Goal: Task Accomplishment & Management: Manage account settings

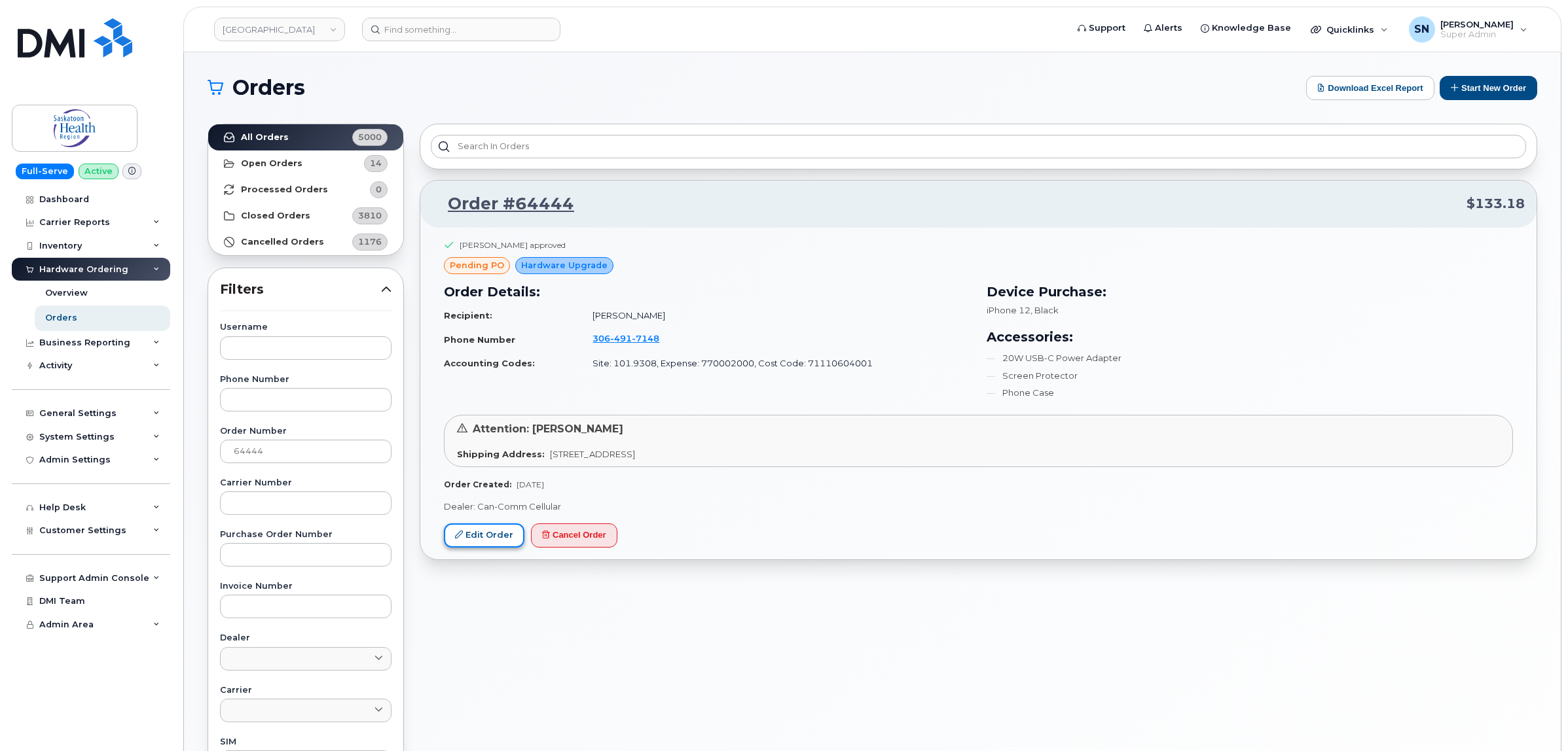
click at [481, 537] on link "Edit Order" at bounding box center [484, 535] width 81 height 24
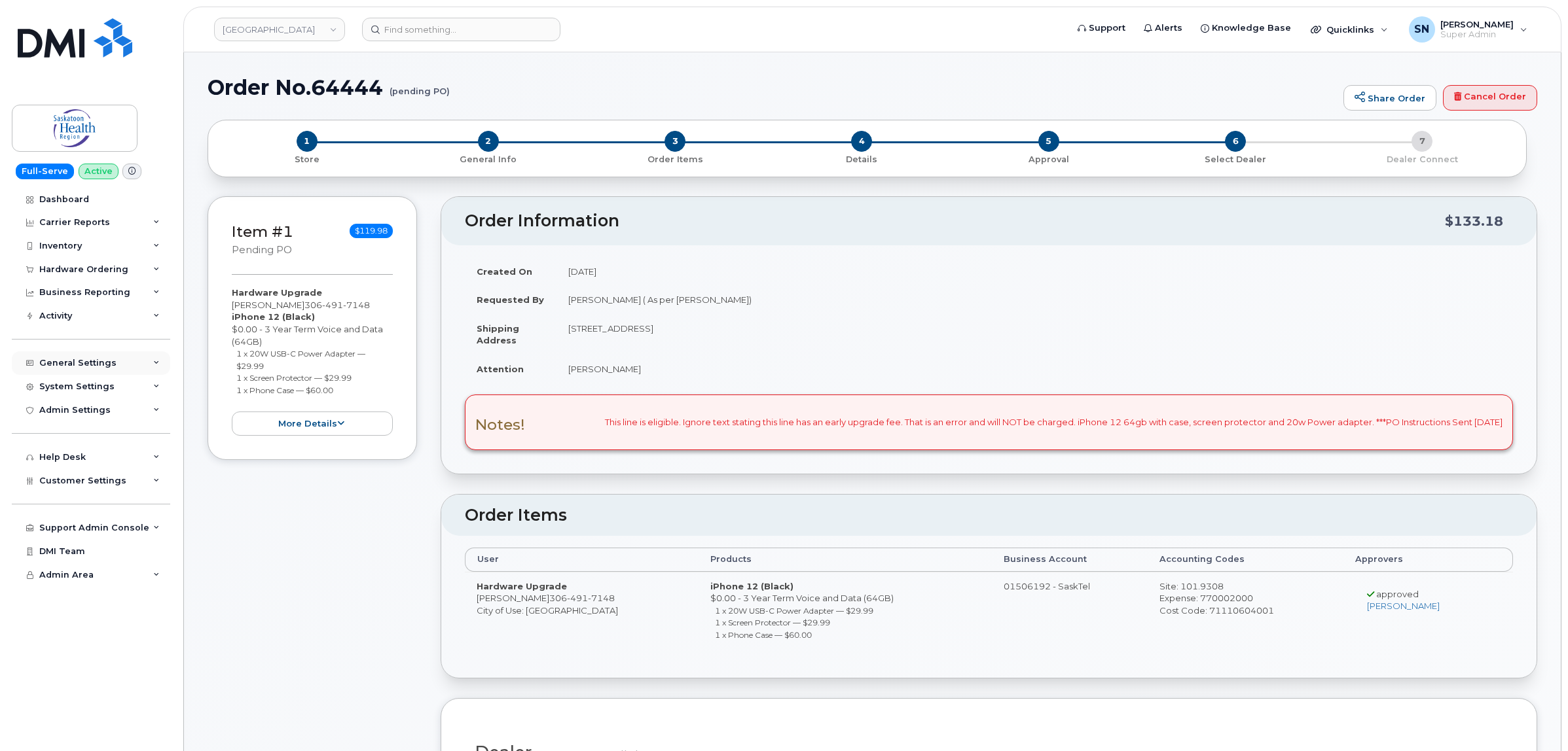
click at [91, 376] on div "General Settings" at bounding box center [90, 363] width 159 height 24
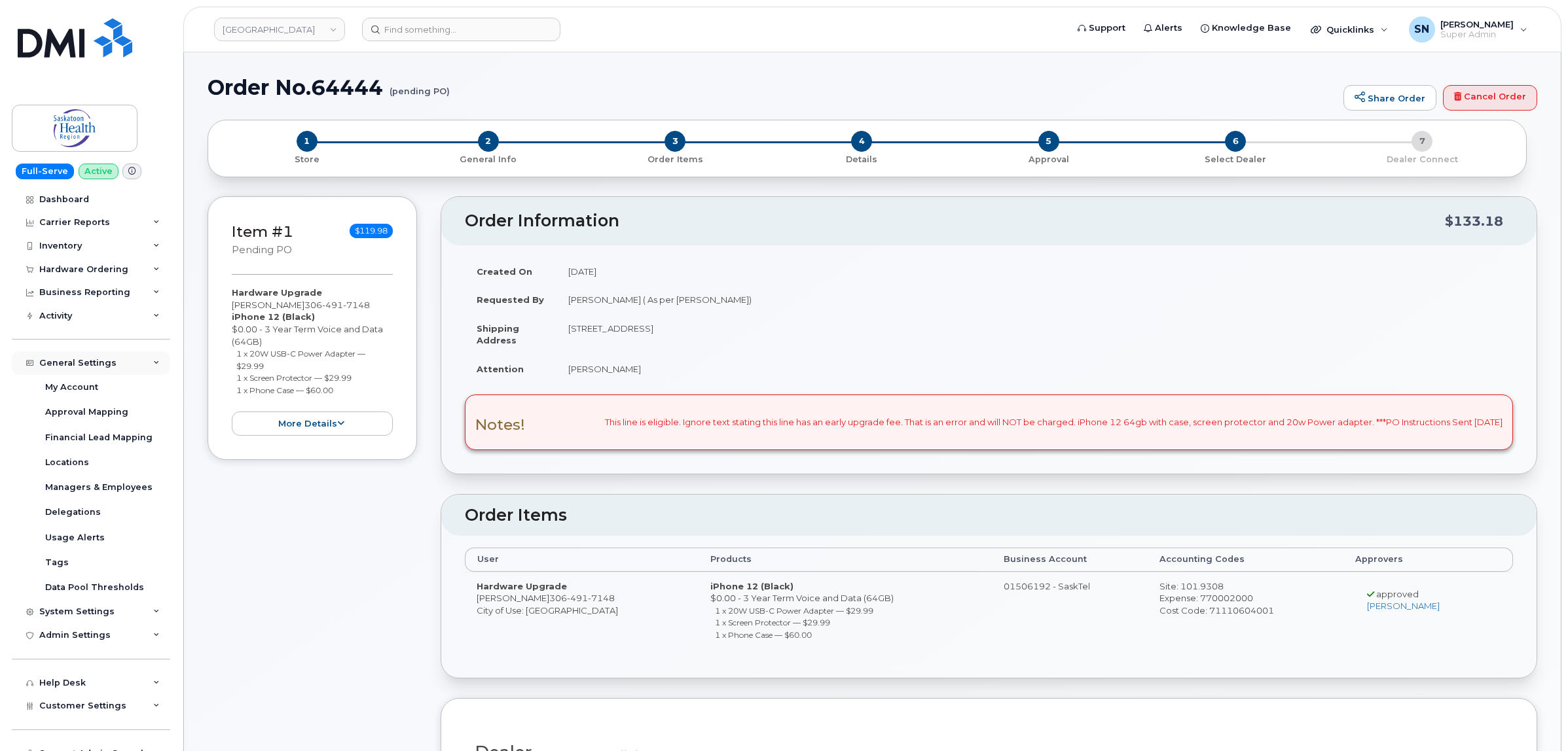
click at [90, 361] on div "General Settings" at bounding box center [78, 363] width 77 height 11
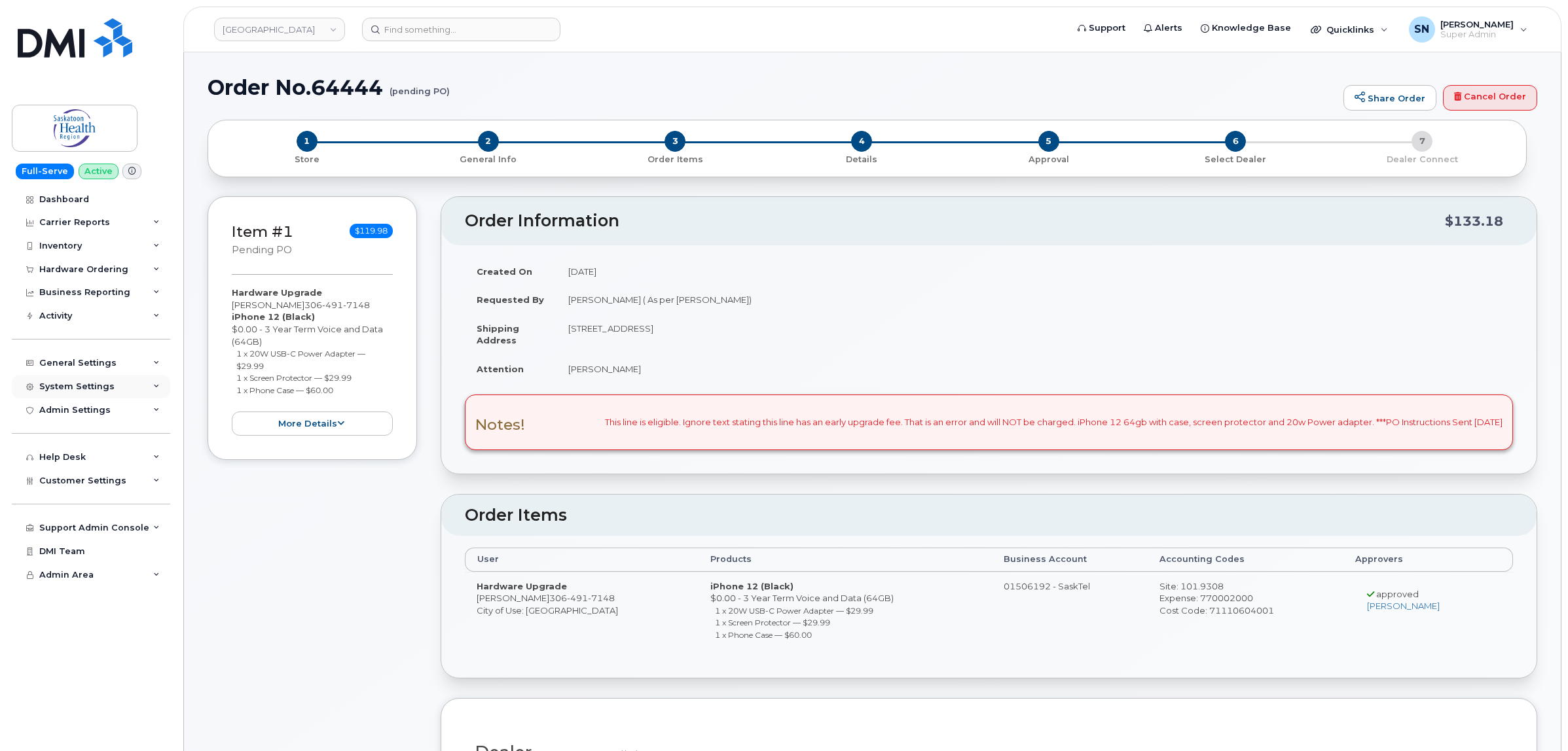
click at [91, 396] on div "System Settings" at bounding box center [90, 387] width 159 height 24
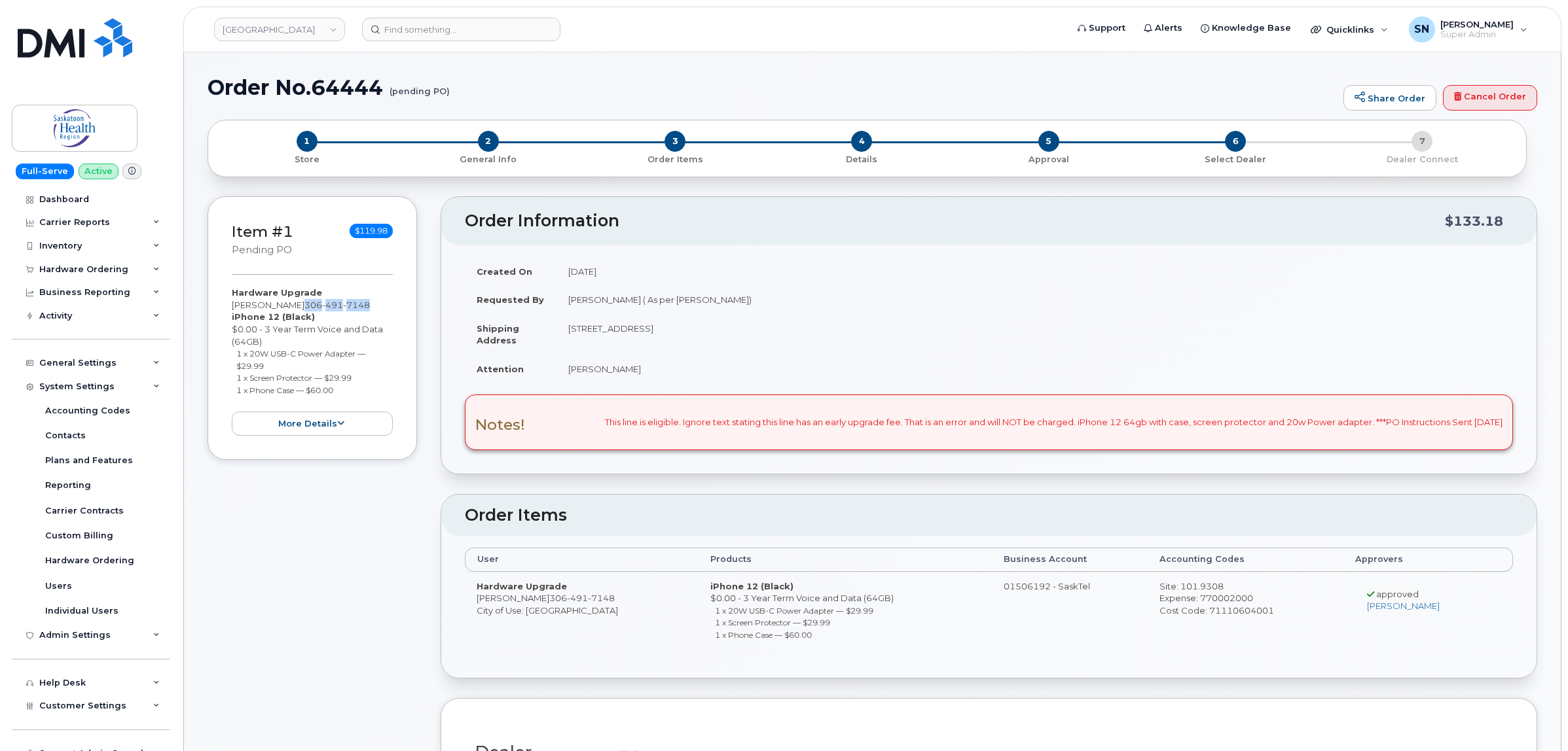
drag, startPoint x: 299, startPoint y: 302, endPoint x: 378, endPoint y: 304, distance: 79.0
click at [378, 304] on div "Hardware Upgrade Jessica Watton 306 491 7148 iPhone 12 (Black) $0.00 - 3 Year T…" at bounding box center [312, 361] width 161 height 149
copy span "306 491 7148"
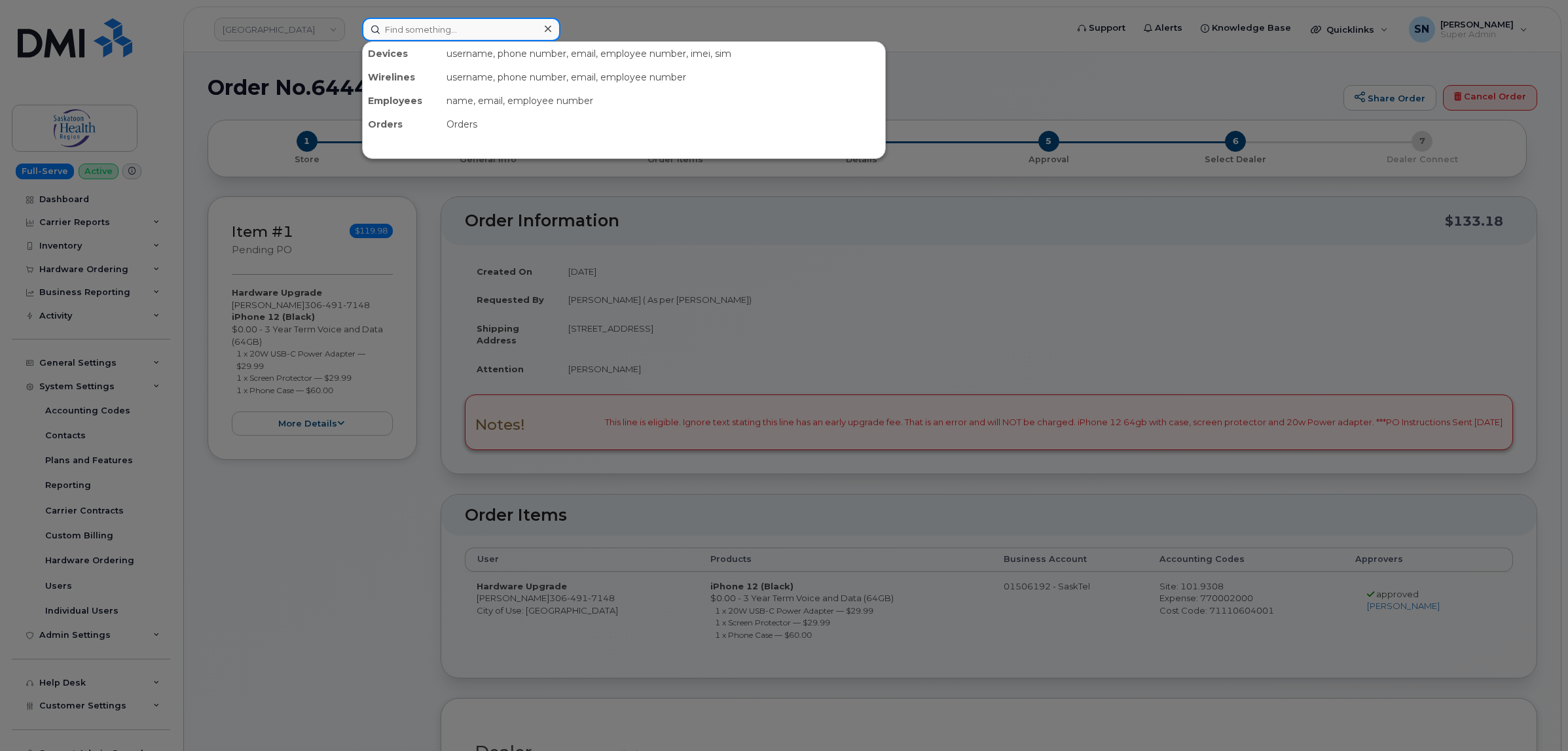
click at [532, 28] on input at bounding box center [461, 29] width 199 height 24
paste input "3064917148"
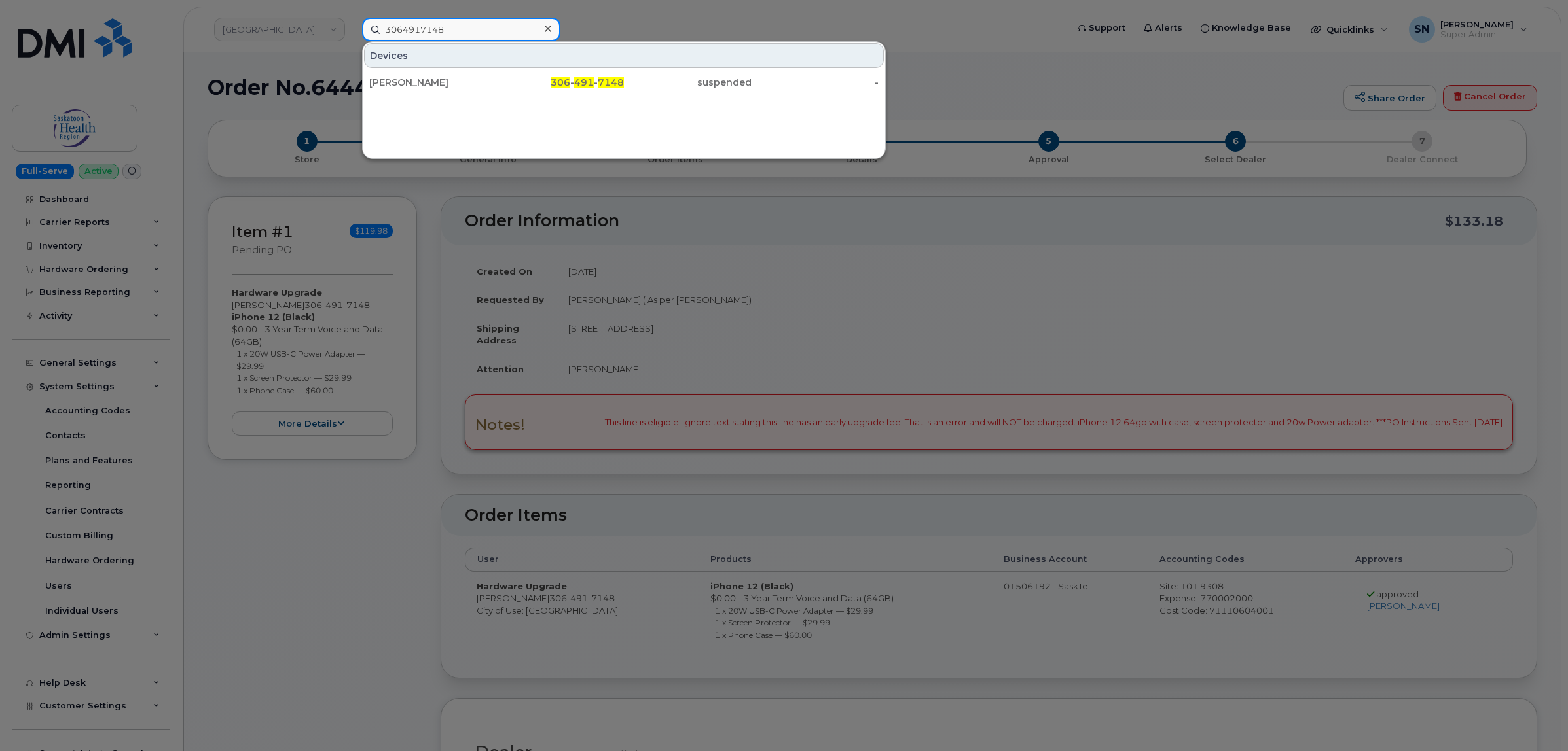
type input "3064917148"
click at [949, 207] on div at bounding box center [784, 376] width 1568 height 751
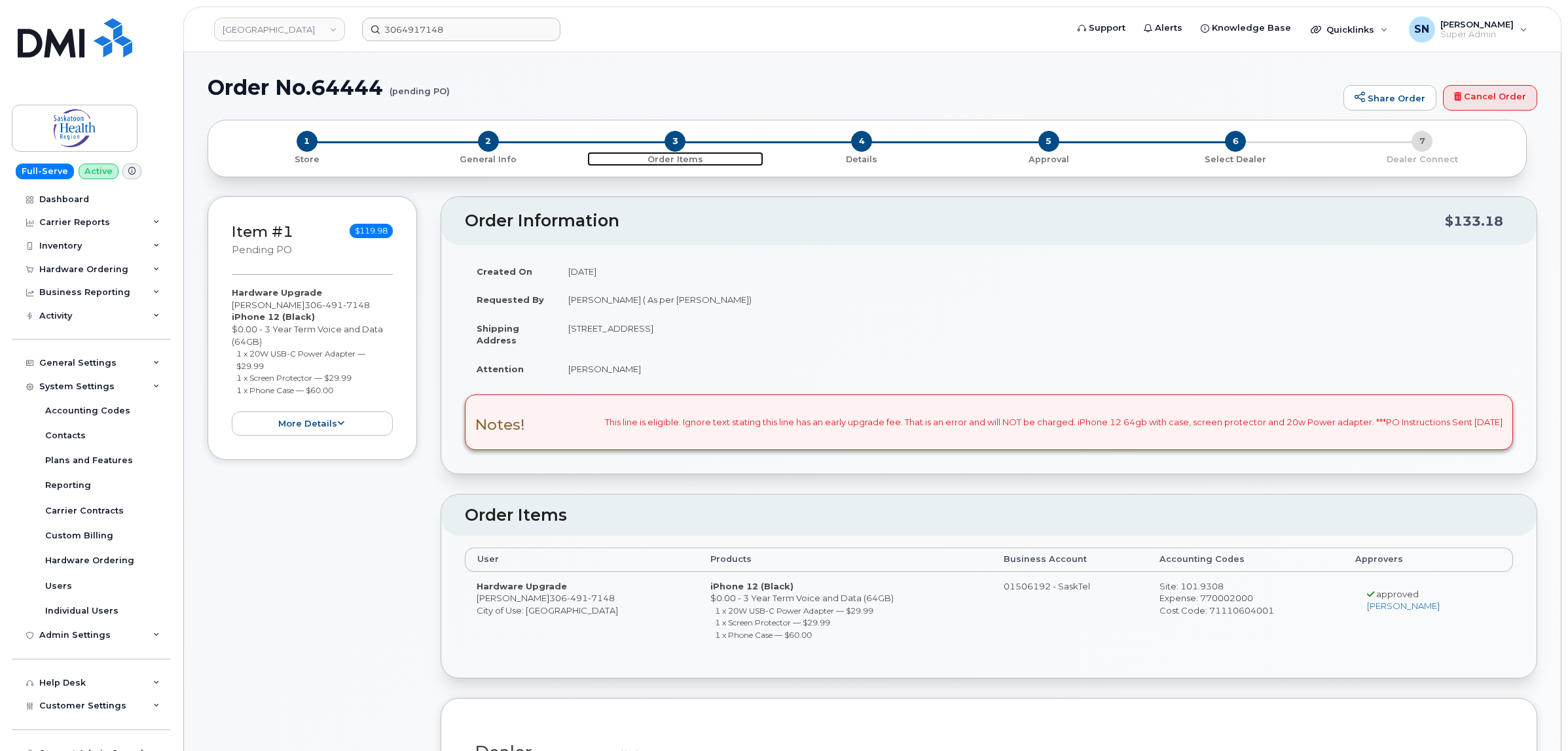
click at [674, 139] on span "3" at bounding box center [675, 141] width 21 height 21
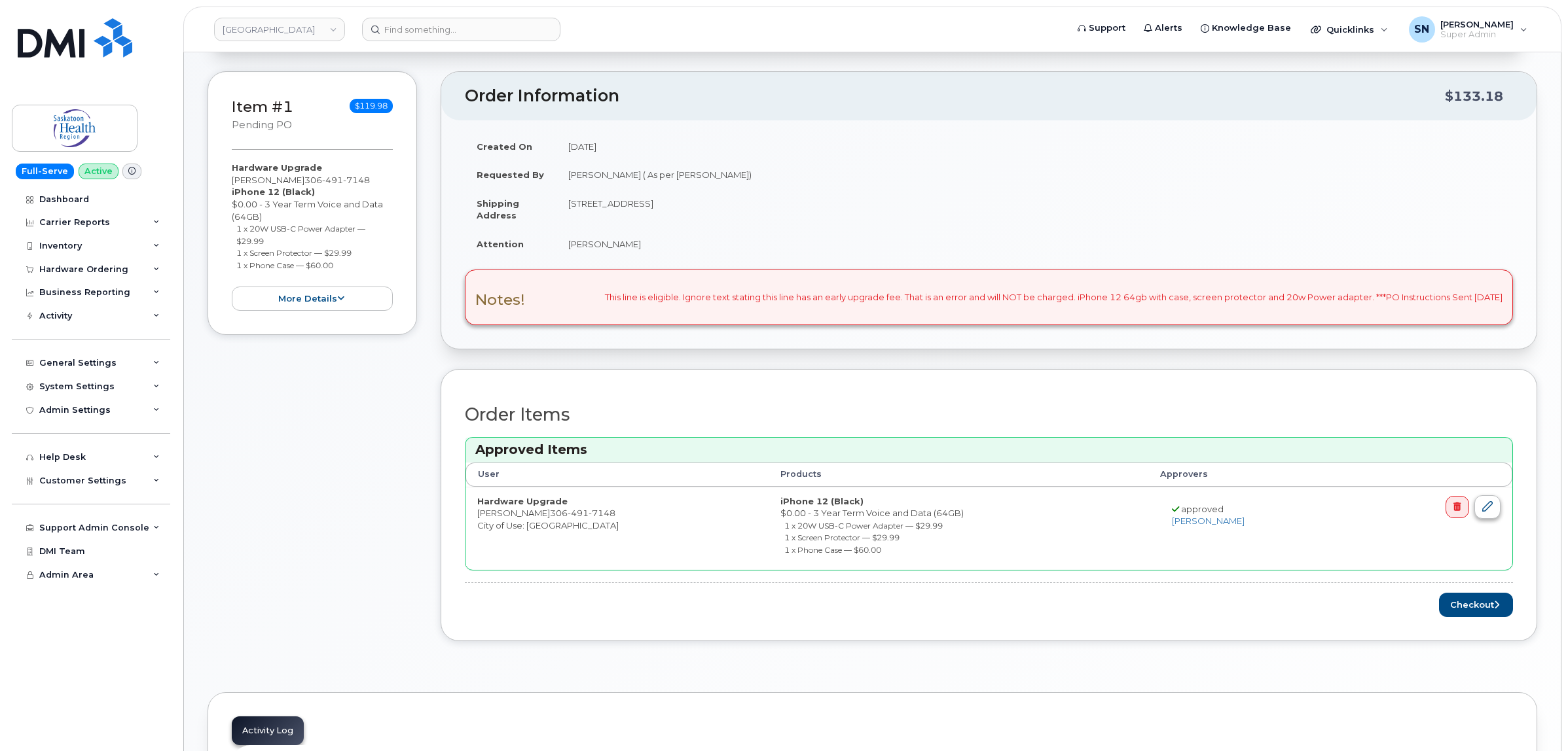
scroll to position [163, 0]
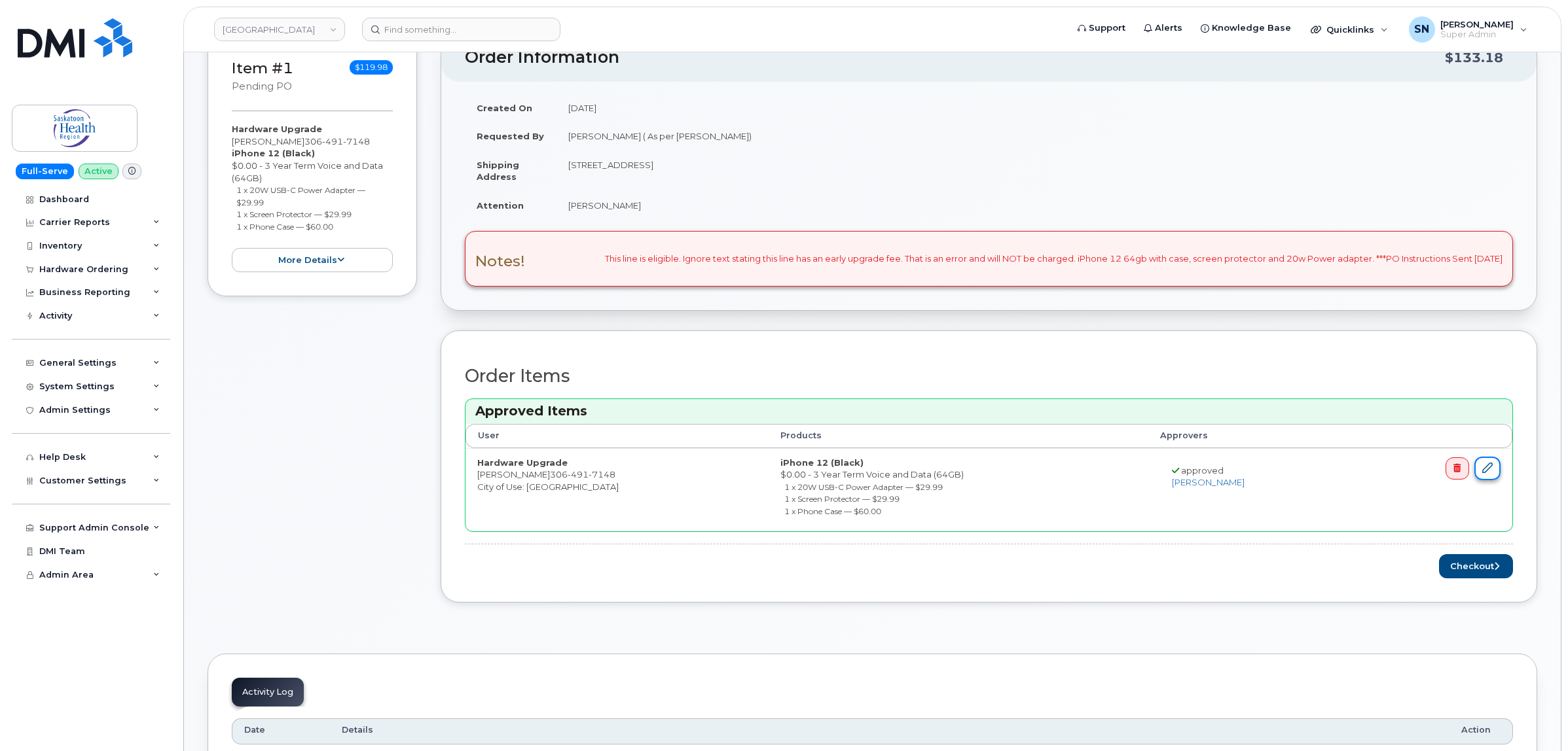
click at [1488, 470] on icon at bounding box center [1487, 468] width 11 height 11
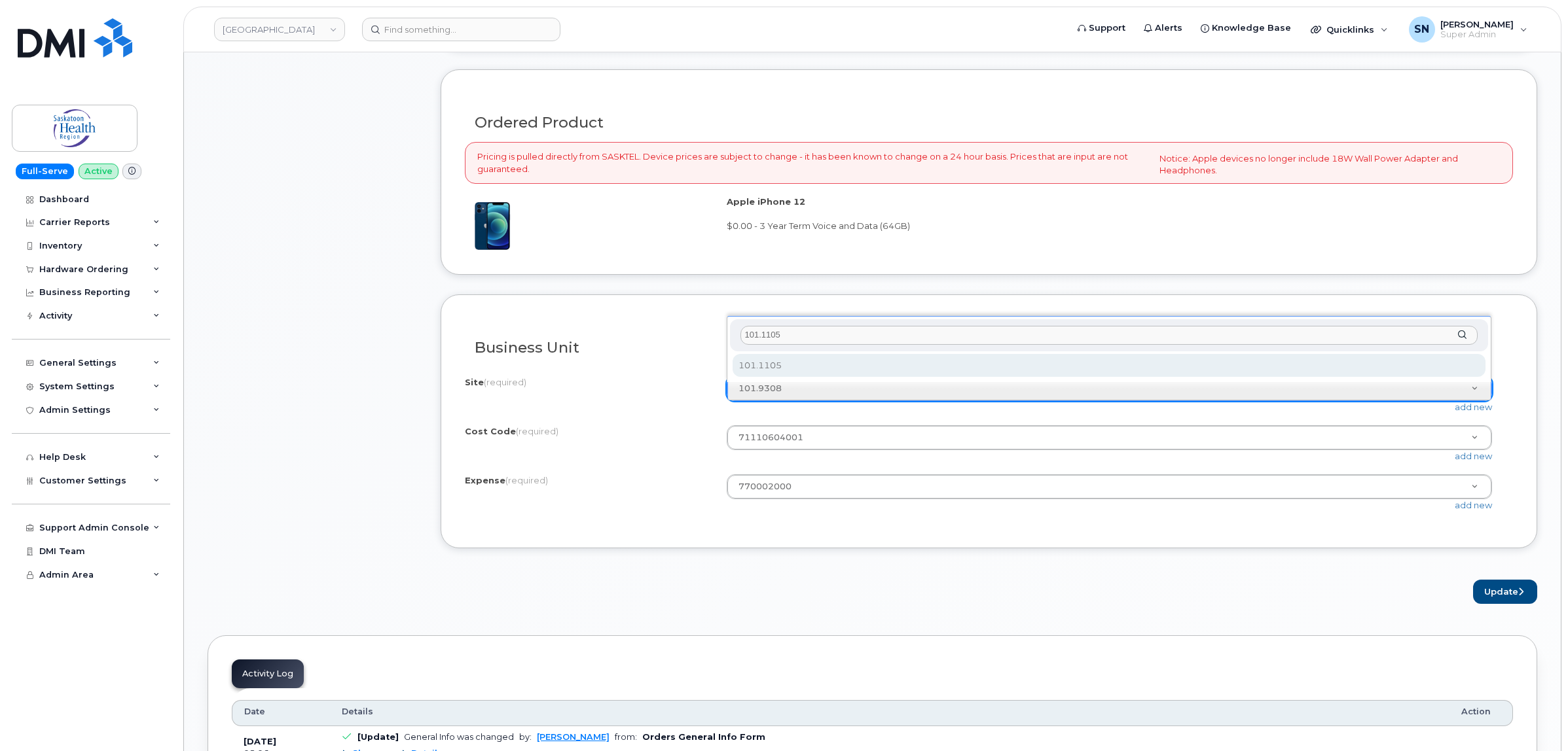
type input "101.1105"
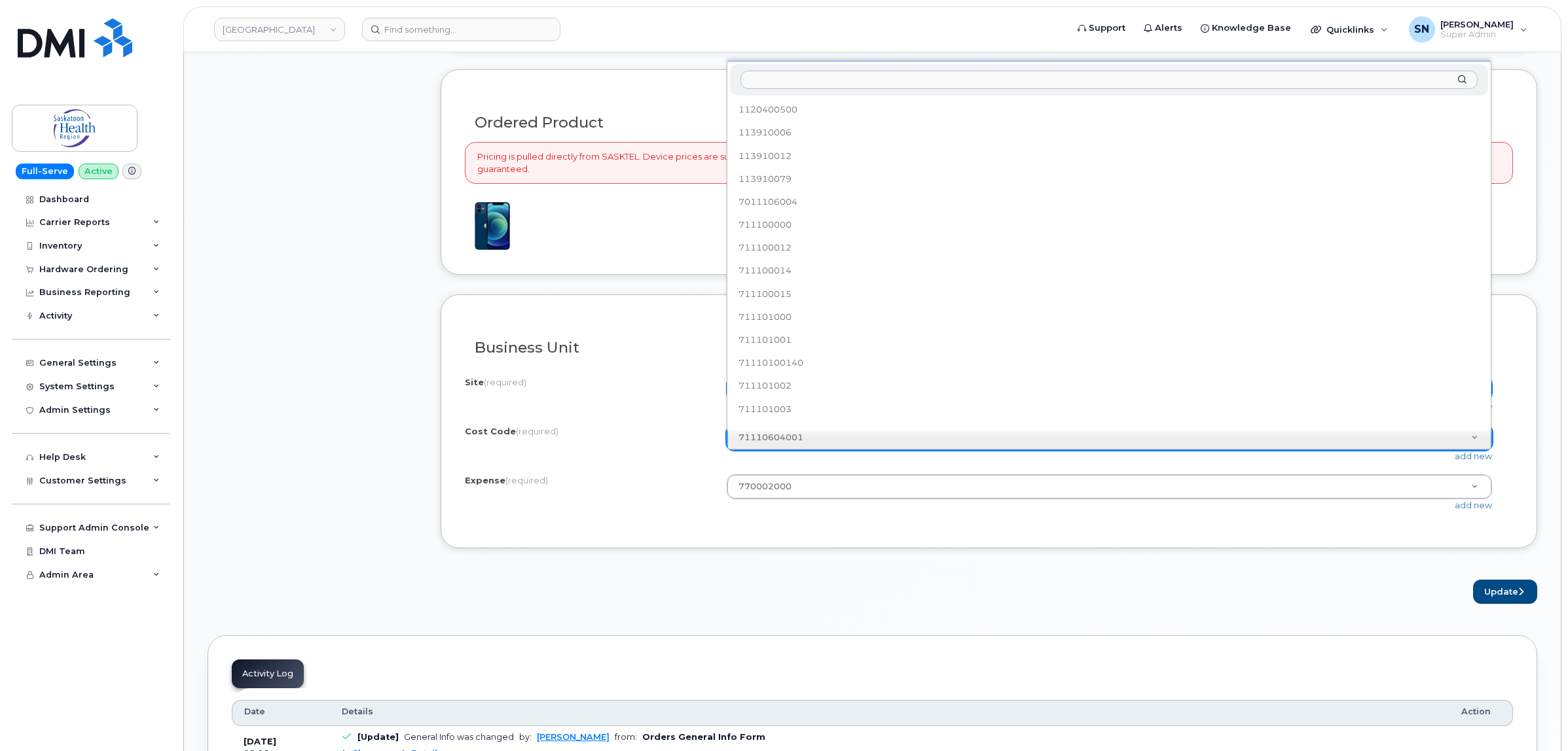
scroll to position [1651, 0]
type input "71367000000"
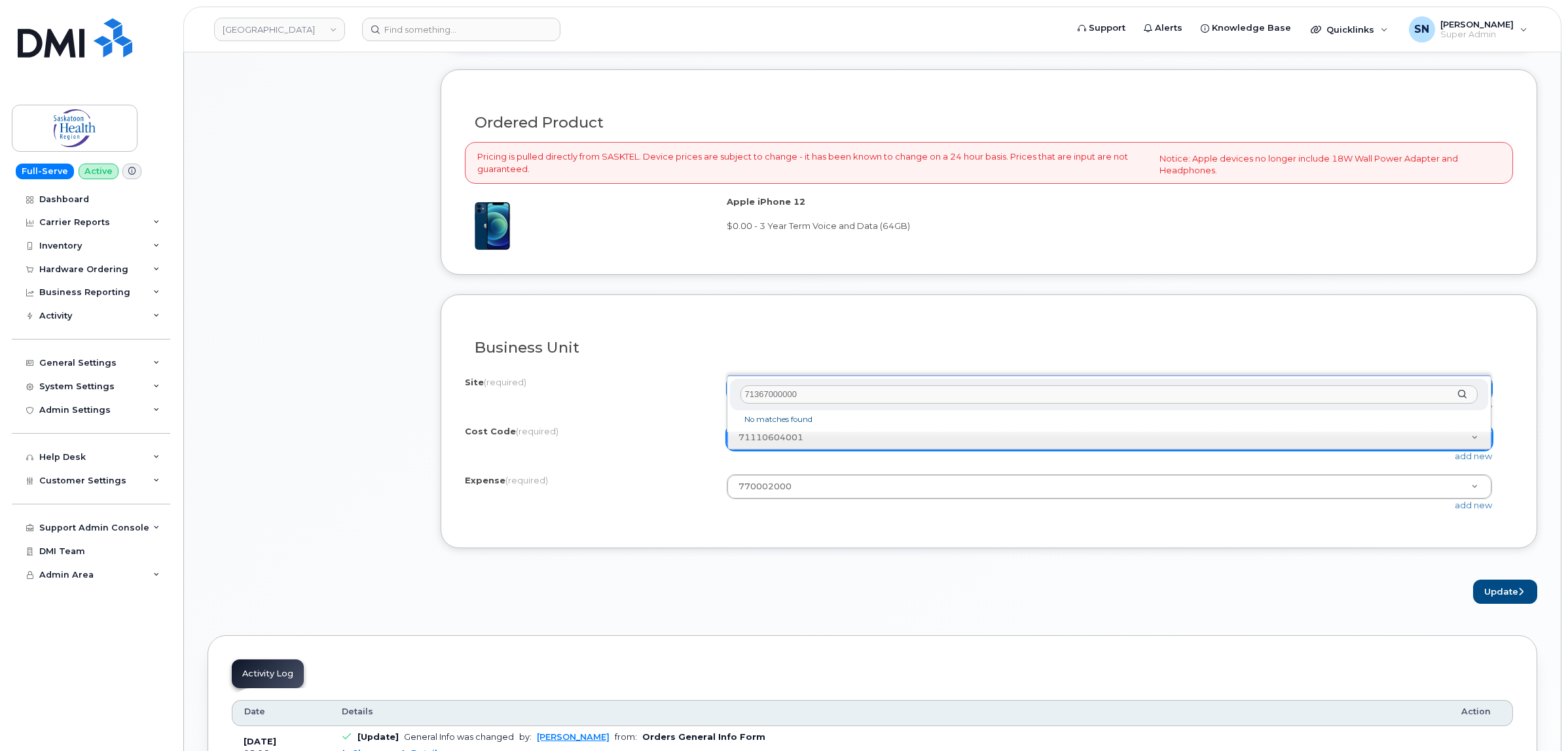
scroll to position [0, 0]
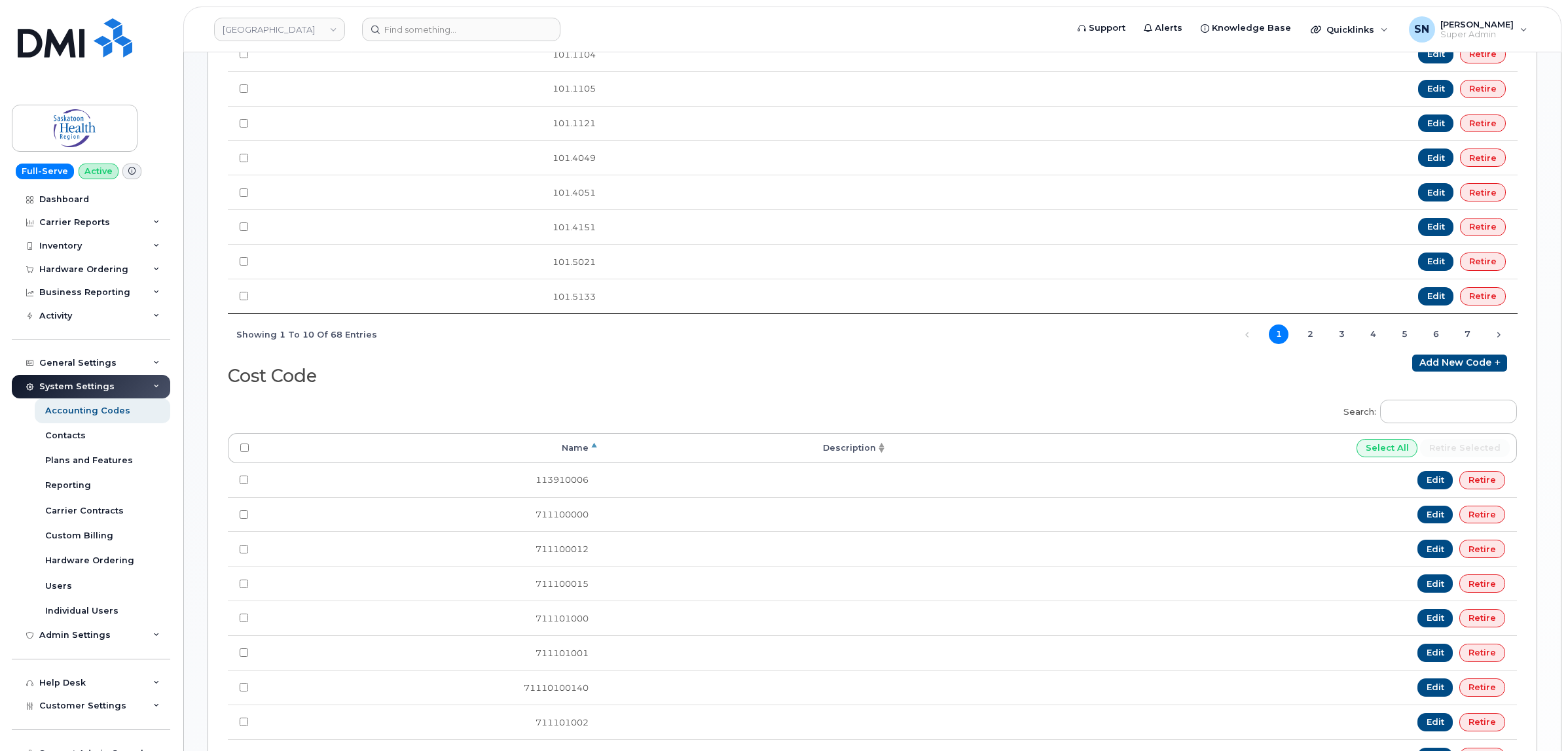
scroll to position [409, 0]
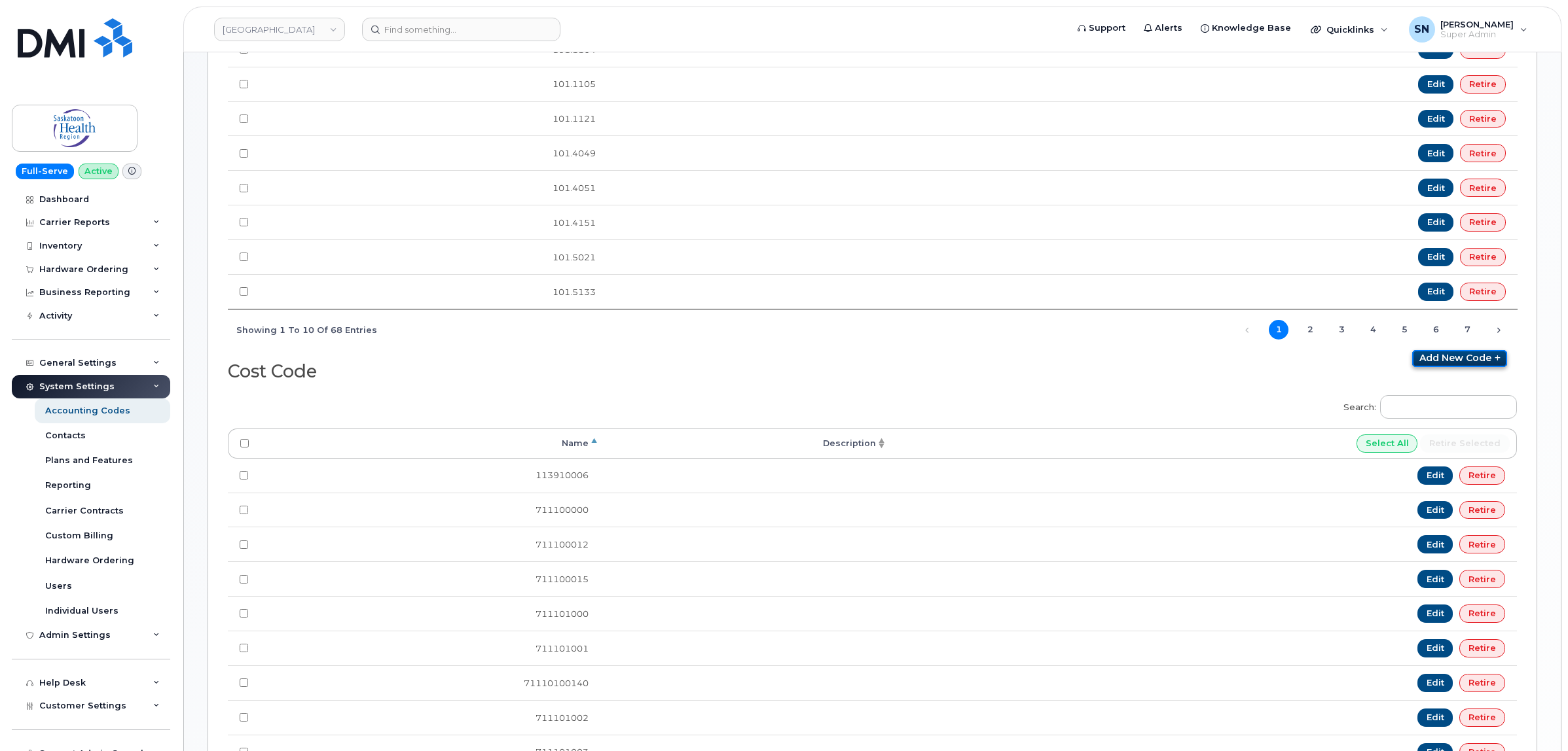
click at [1460, 361] on link "Add new code" at bounding box center [1459, 359] width 95 height 17
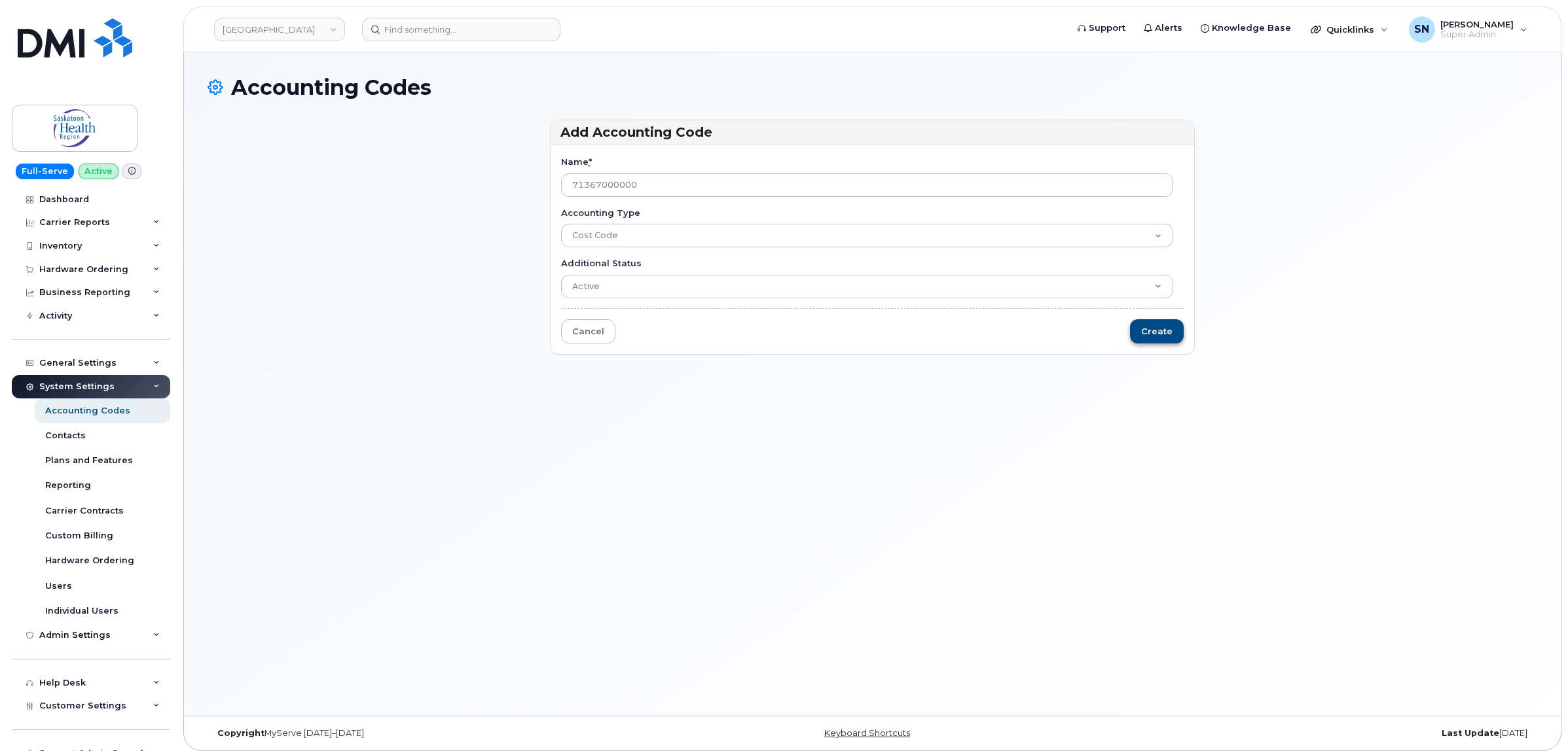
type input "71367000000"
click at [1151, 332] on input "Create" at bounding box center [1157, 331] width 54 height 24
type input "Saving..."
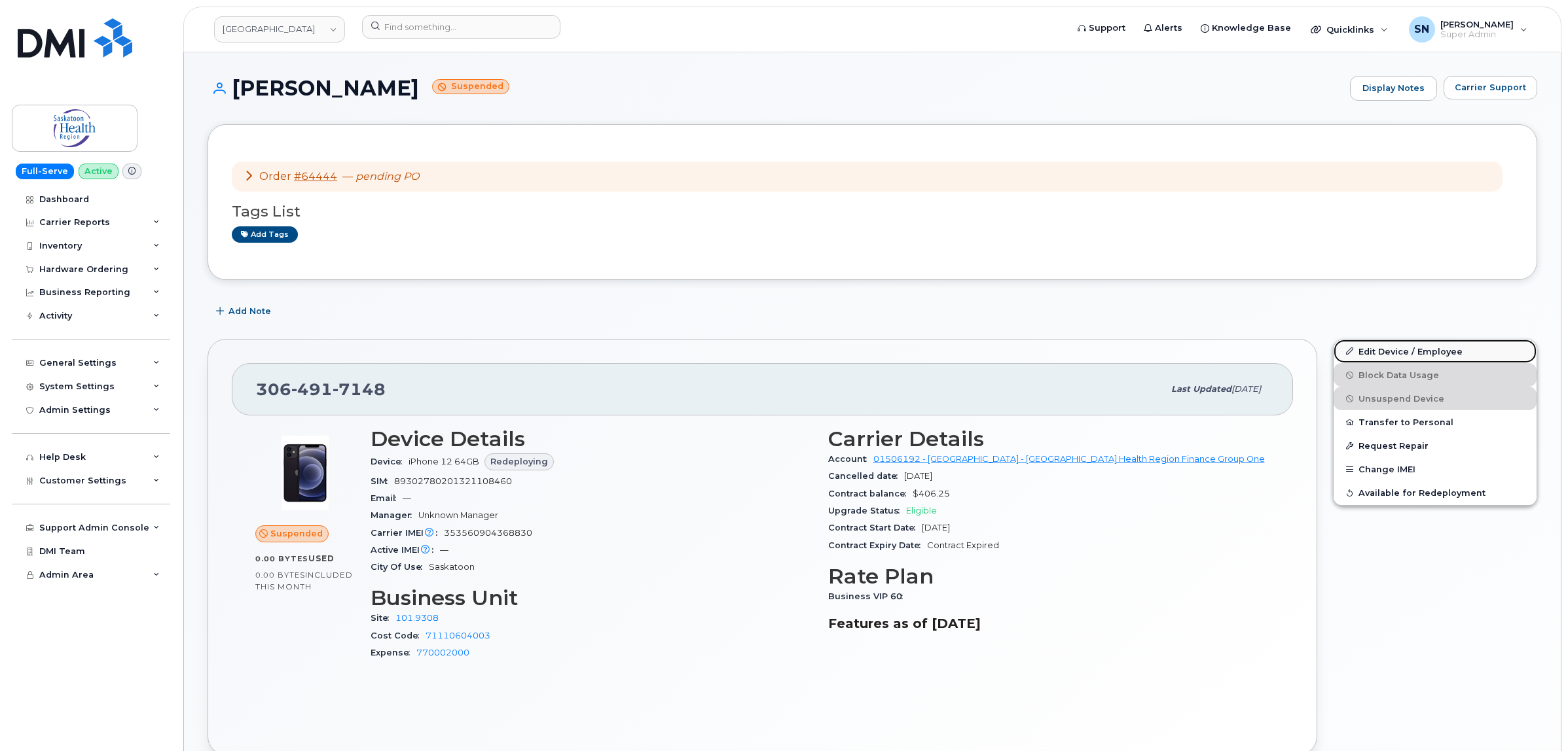
click at [1411, 349] on link "Edit Device / Employee" at bounding box center [1434, 351] width 203 height 24
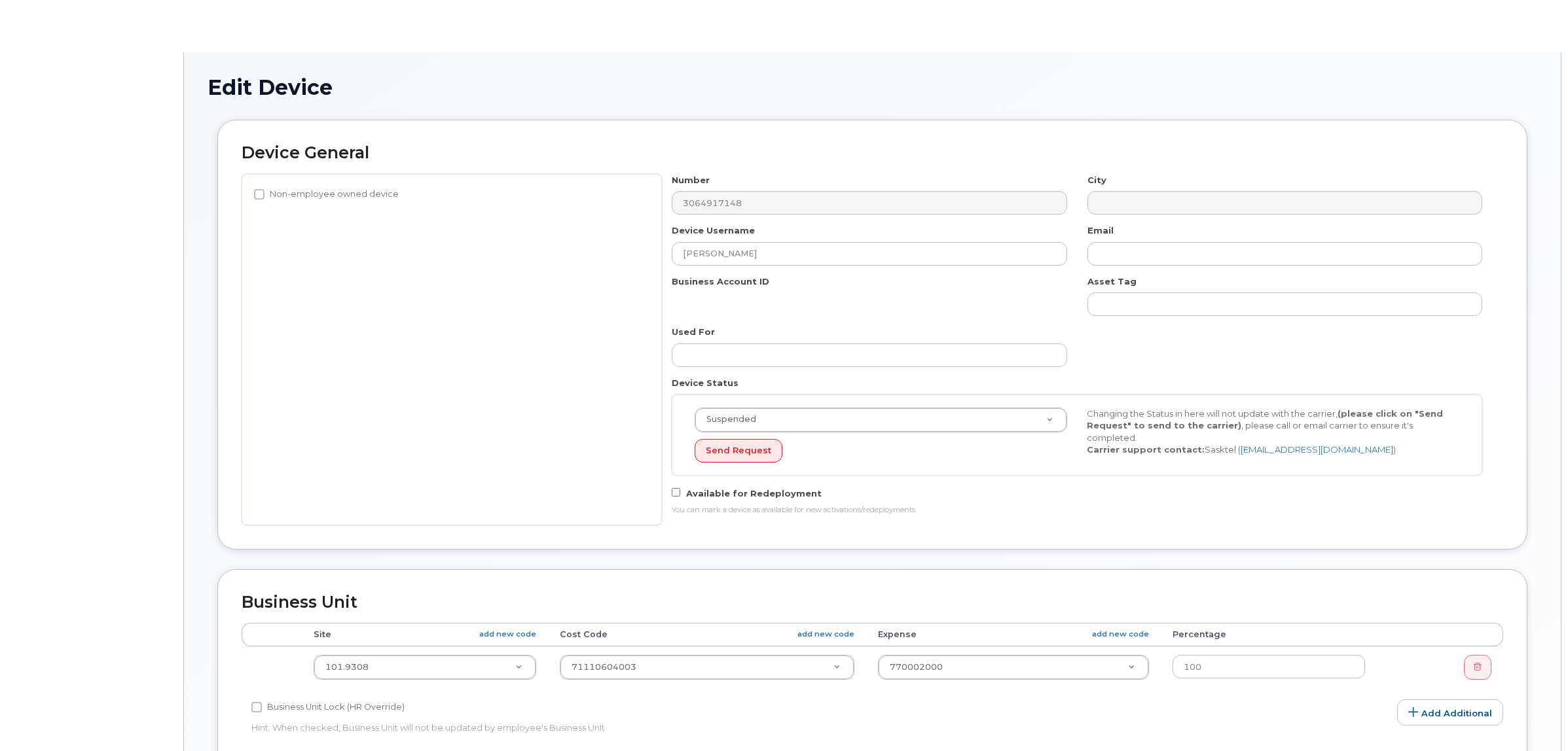
select select "2207559"
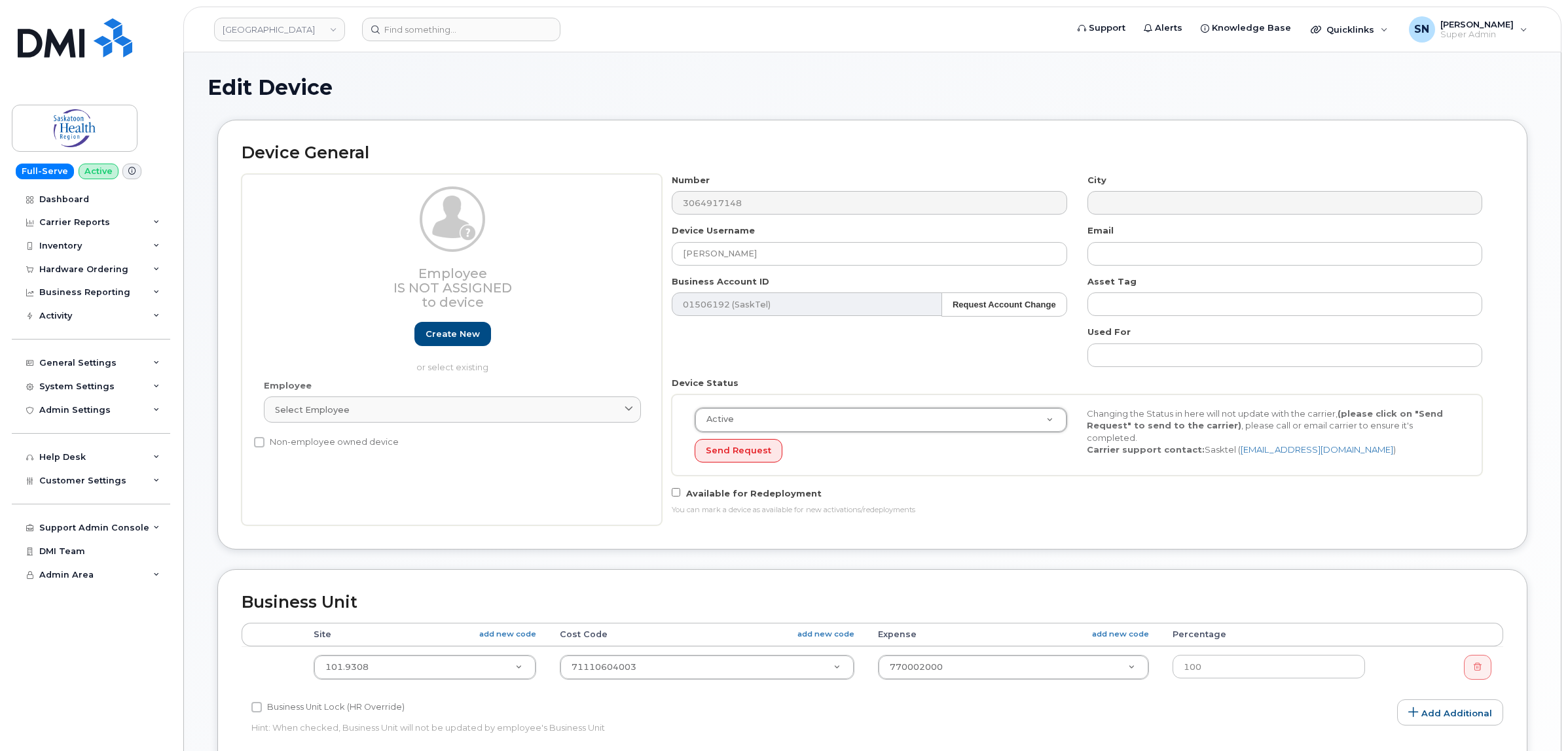
select select "active"
click at [789, 370] on div "Number 3064917148 City Device Username Jessica Watton Email Business Account ID…" at bounding box center [1077, 350] width 831 height 351
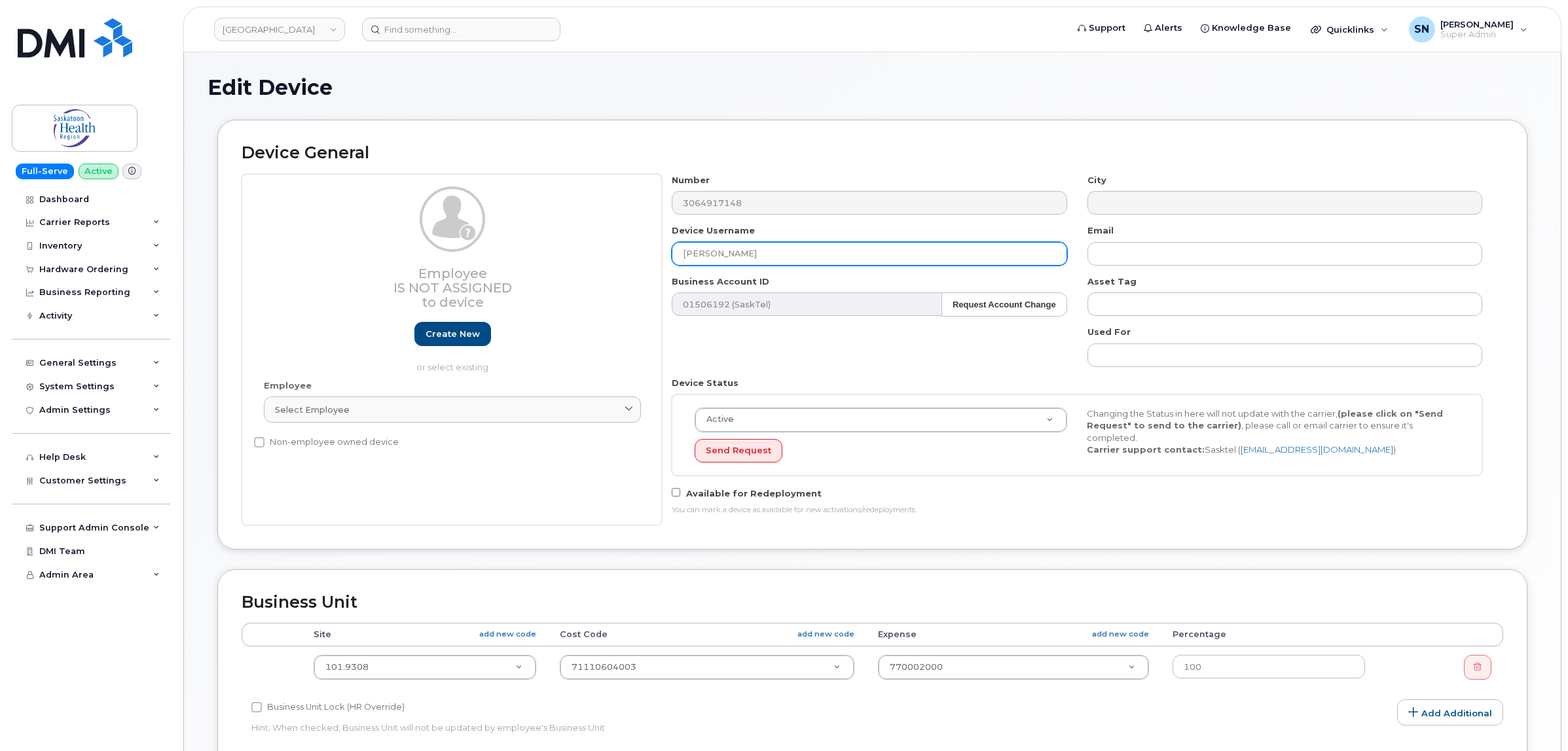
drag, startPoint x: 784, startPoint y: 260, endPoint x: 652, endPoint y: 257, distance: 132.0
click at [652, 257] on div "Employee Is not assigned to device Create new or select existing Employee Selec…" at bounding box center [871, 350] width 1262 height 351
paste input "[GEOGRAPHIC_DATA]"
type input "Sierra Ireland"
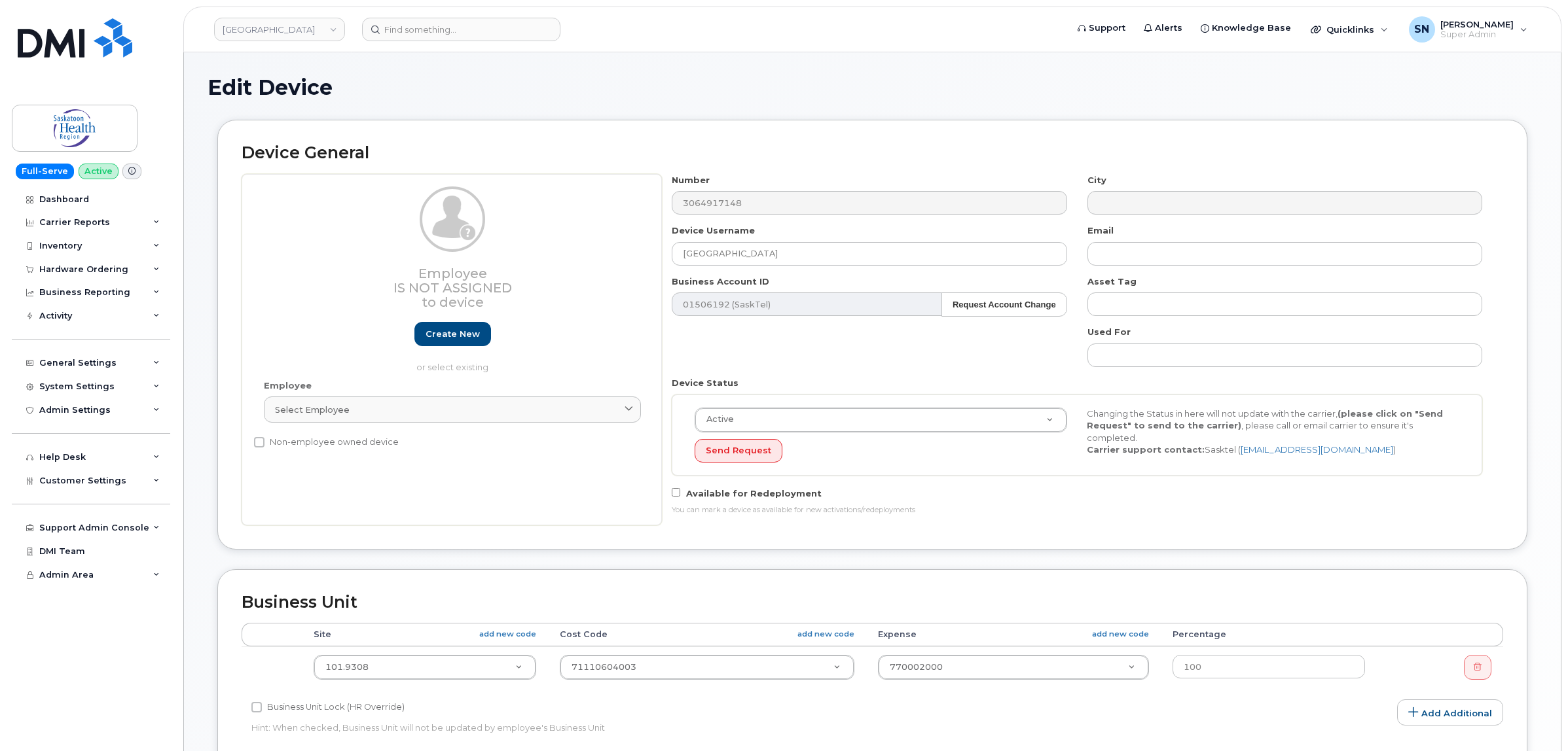
click at [840, 356] on div "Number 3064917148 City Device Username Sierra Ireland Email Business Account ID…" at bounding box center [1077, 350] width 831 height 351
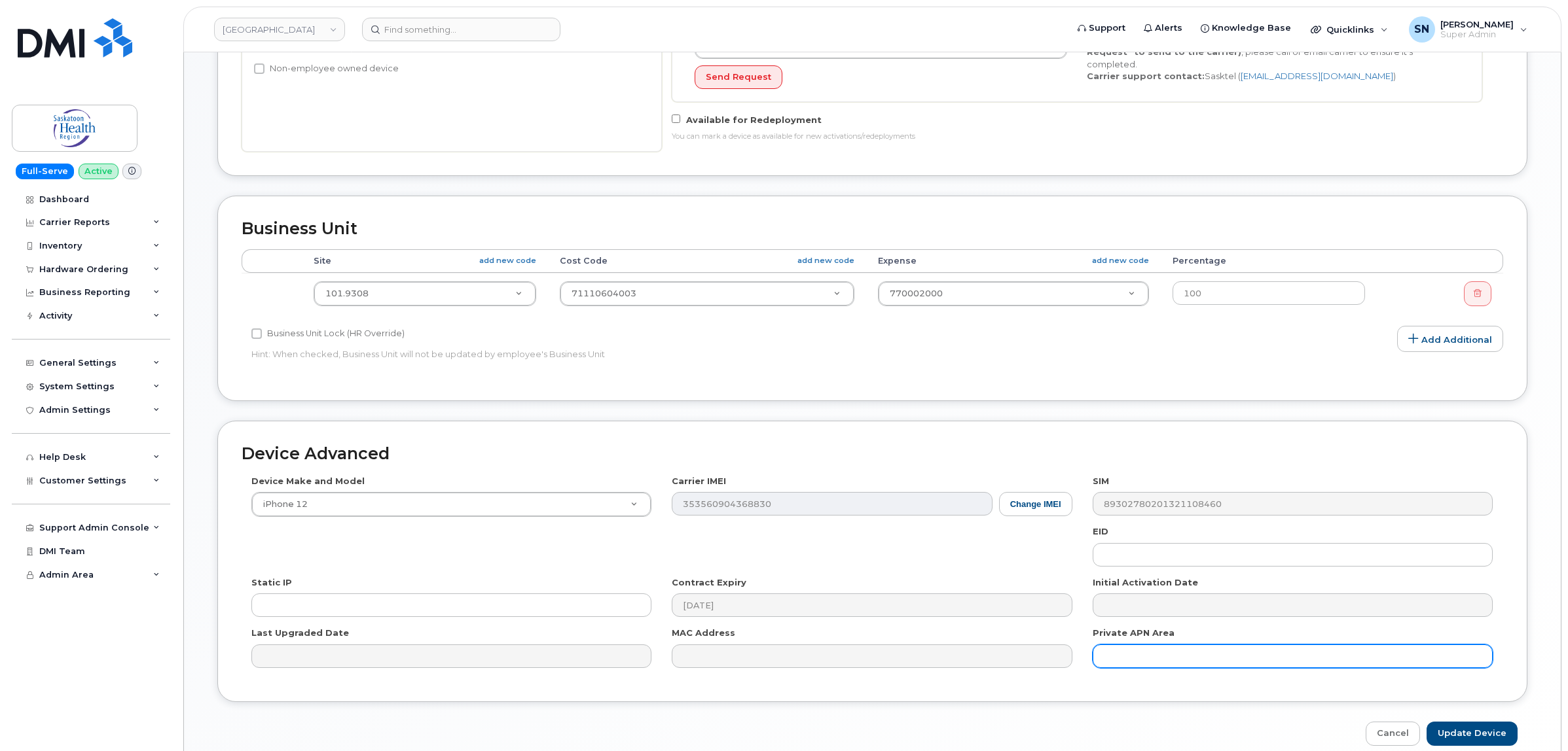
scroll to position [437, 0]
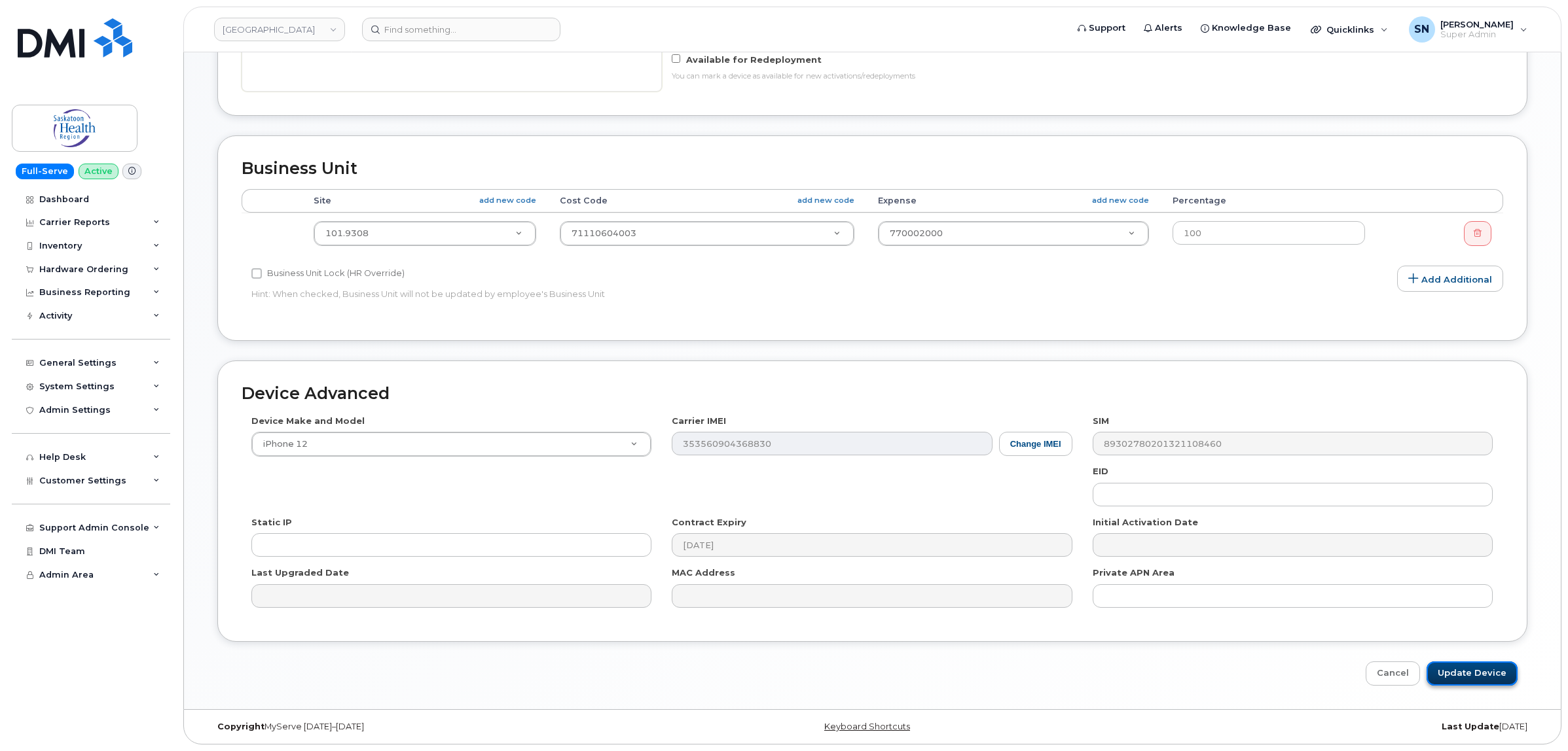
click at [1490, 676] on input "Update Device" at bounding box center [1472, 673] width 91 height 24
type input "Saving..."
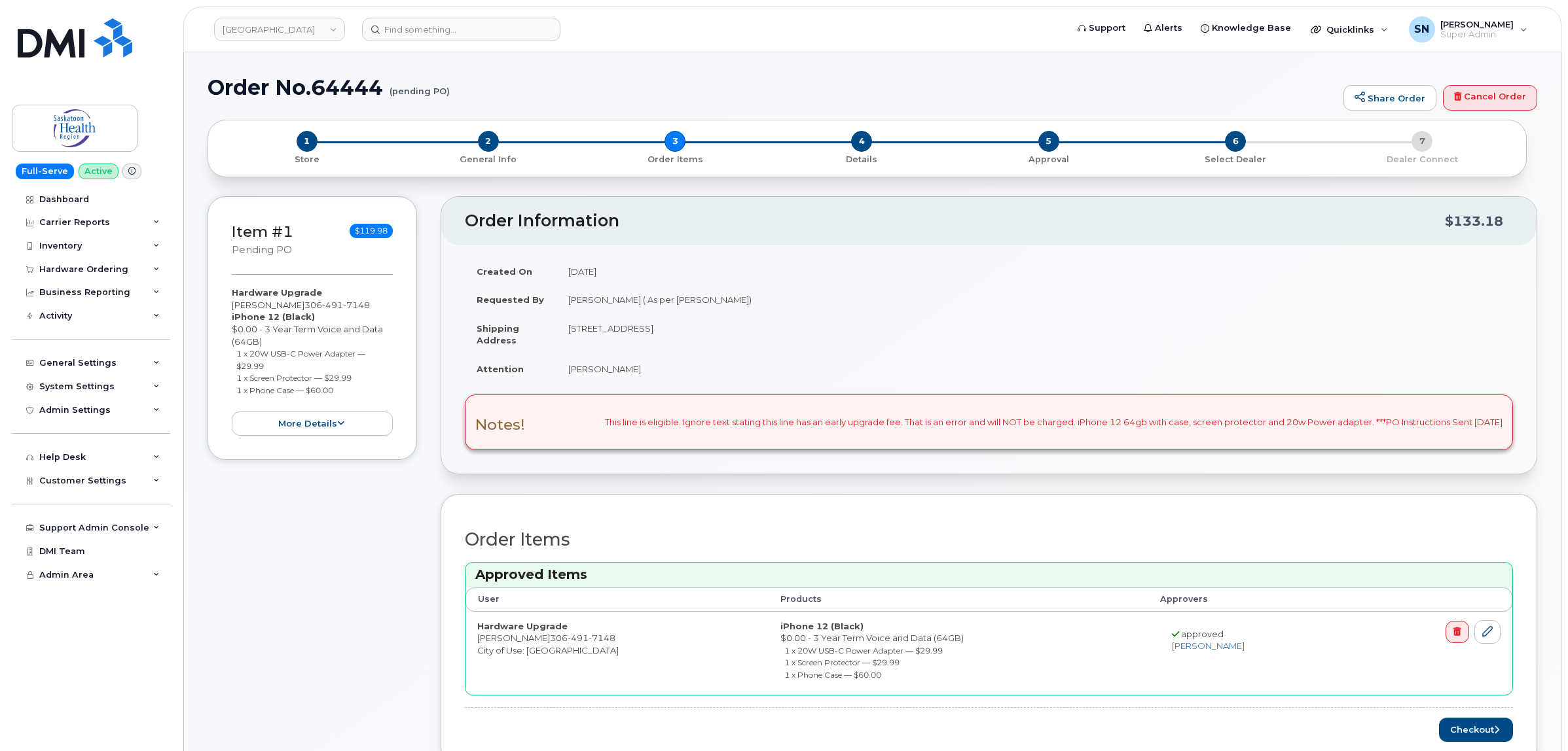
scroll to position [82, 0]
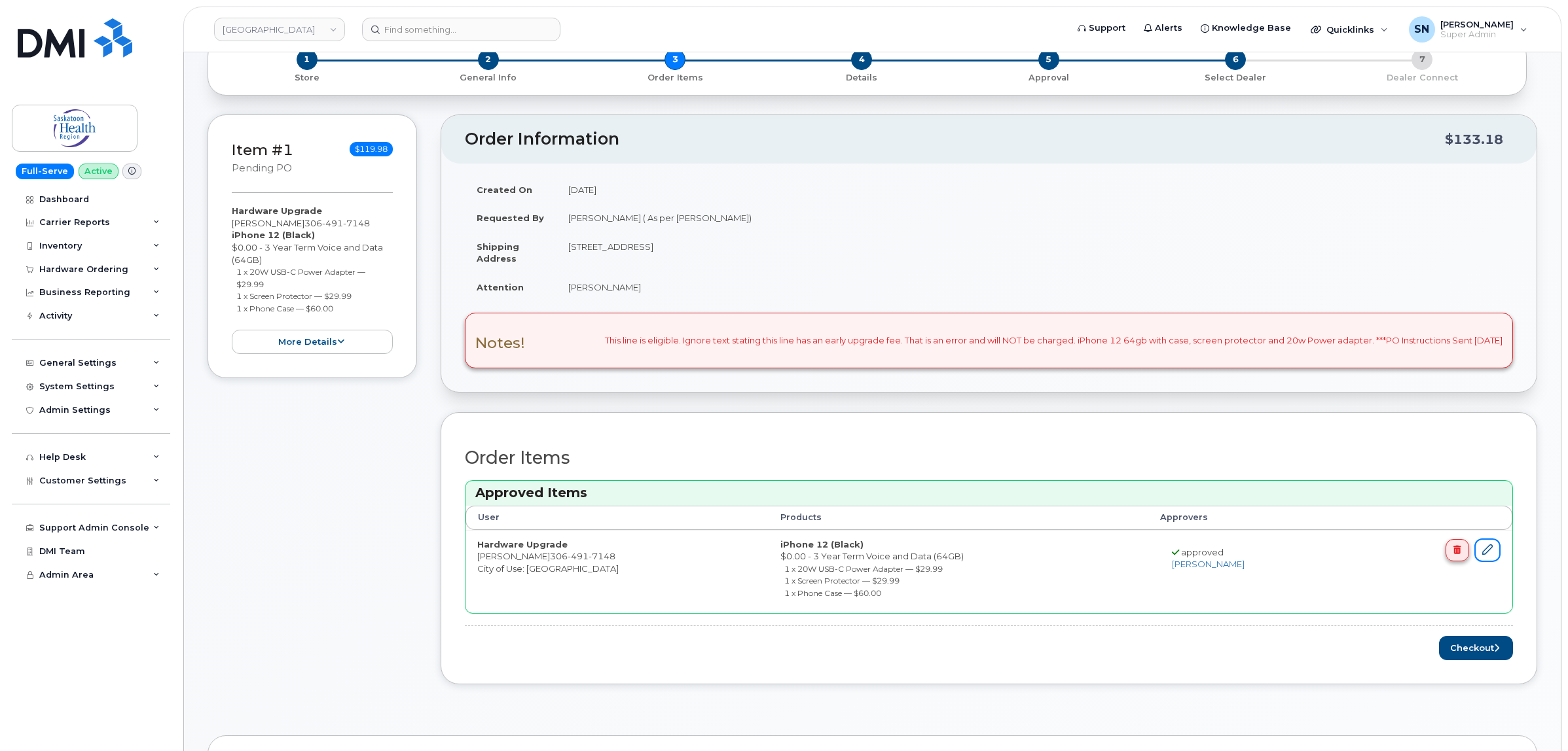
drag, startPoint x: 1487, startPoint y: 552, endPoint x: 1465, endPoint y: 554, distance: 22.1
click at [1487, 552] on icon at bounding box center [1487, 549] width 11 height 11
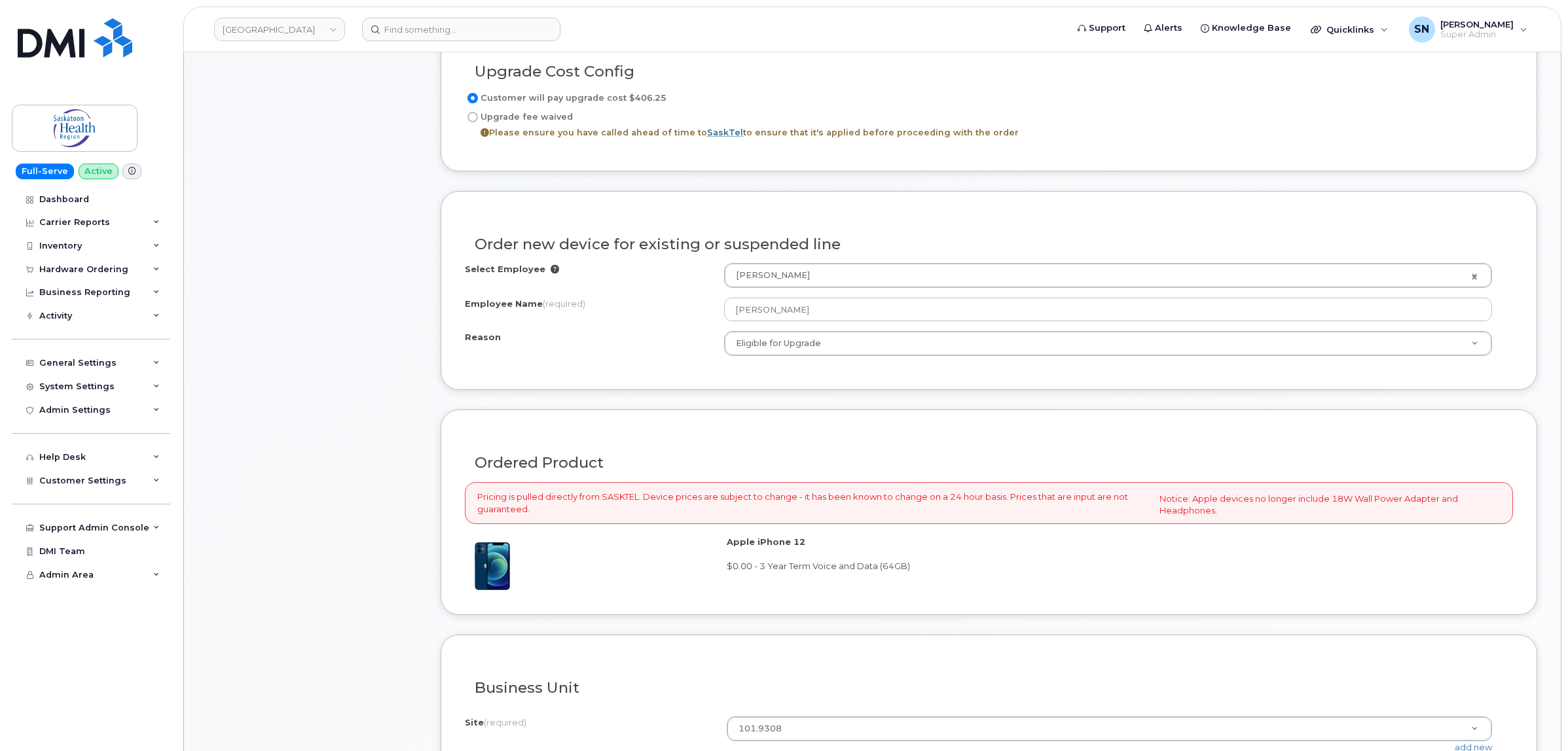
scroll to position [737, 0]
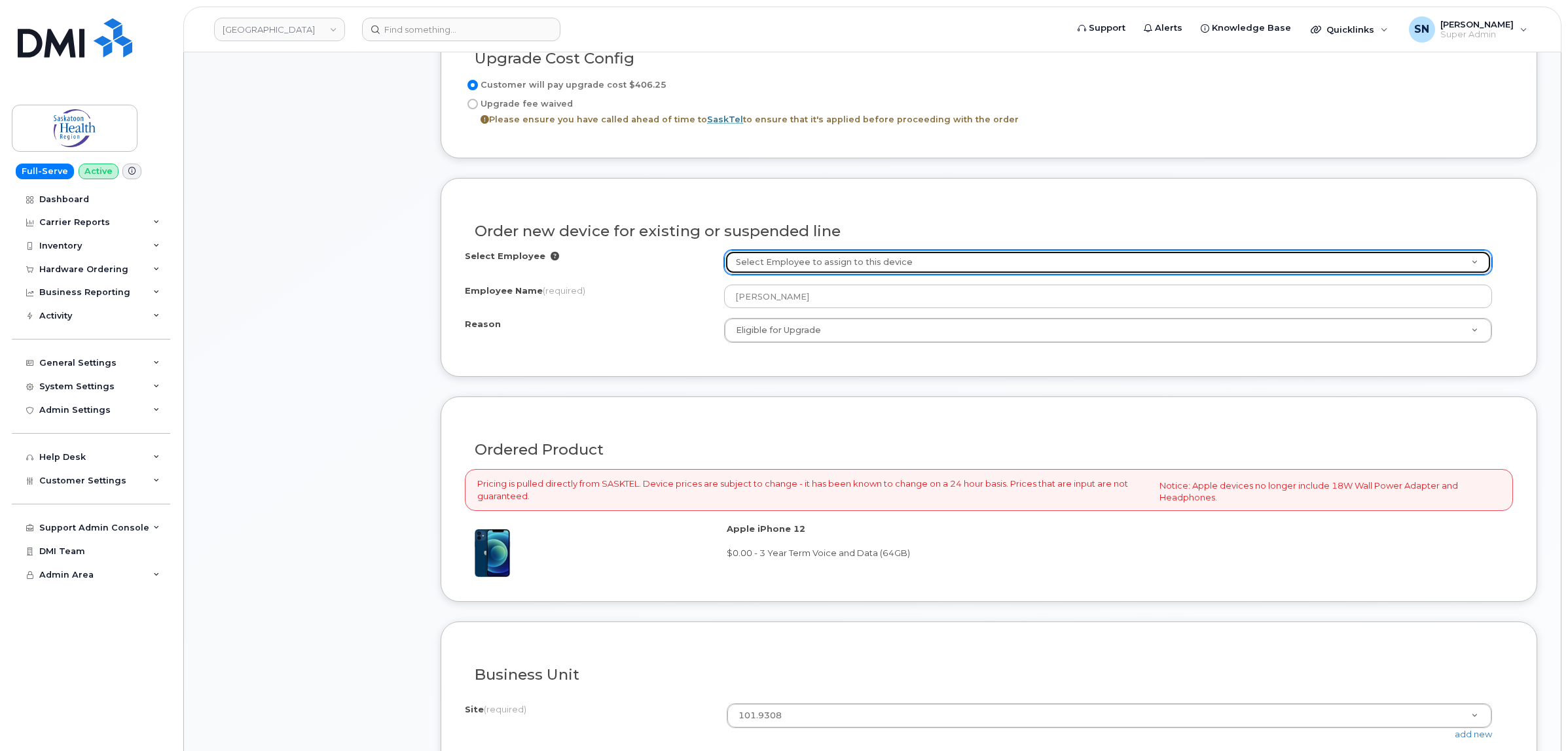
click at [1475, 267] on link "Select Employee to assign to this device" at bounding box center [1108, 262] width 767 height 24
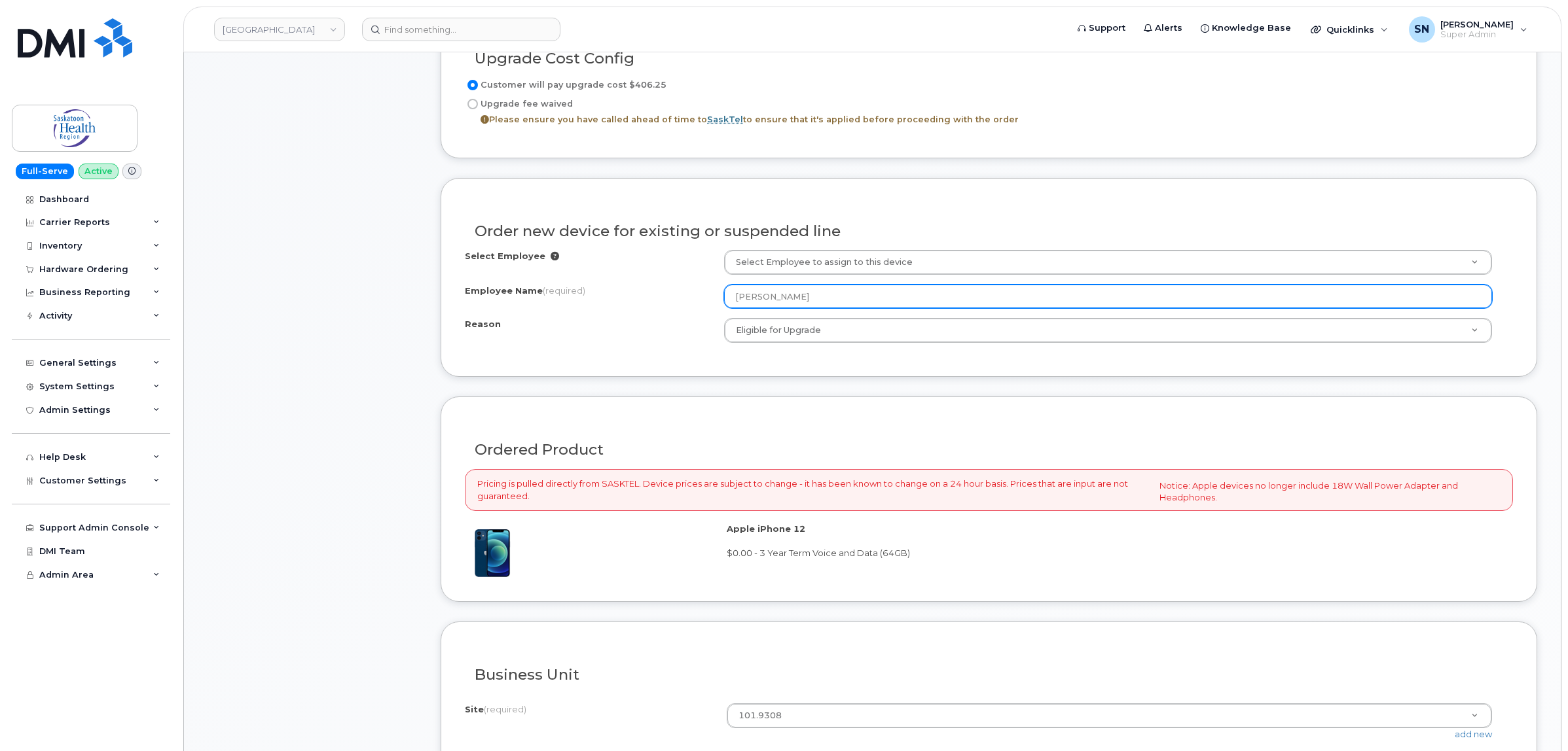
drag, startPoint x: 821, startPoint y: 302, endPoint x: 676, endPoint y: 302, distance: 145.0
click at [676, 302] on div "Employee Name (required) [PERSON_NAME]" at bounding box center [989, 296] width 1048 height 24
paste input "[GEOGRAPHIC_DATA]"
type input "[GEOGRAPHIC_DATA]"
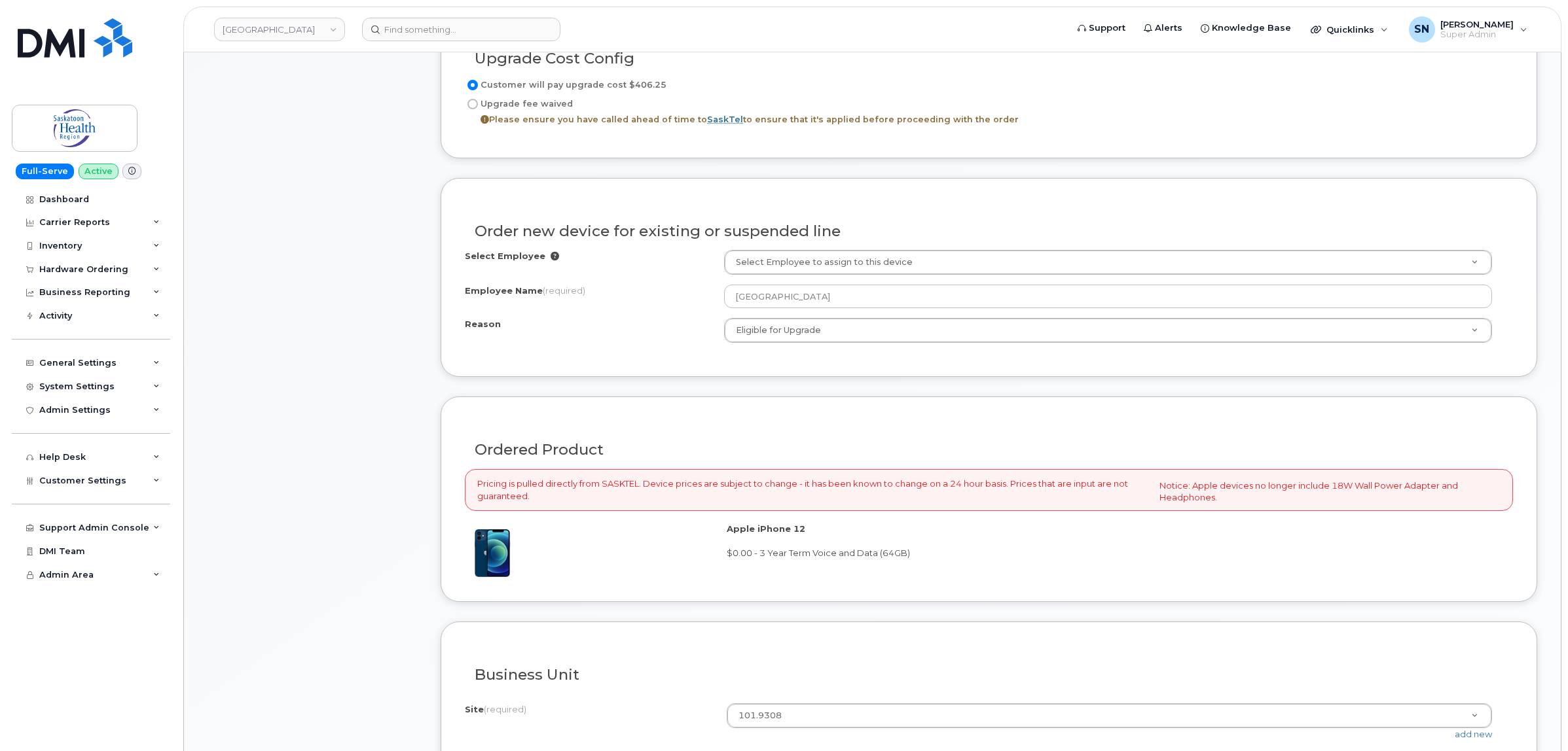
click at [676, 302] on div "Employee Name (required)" at bounding box center [595, 293] width 259 height 17
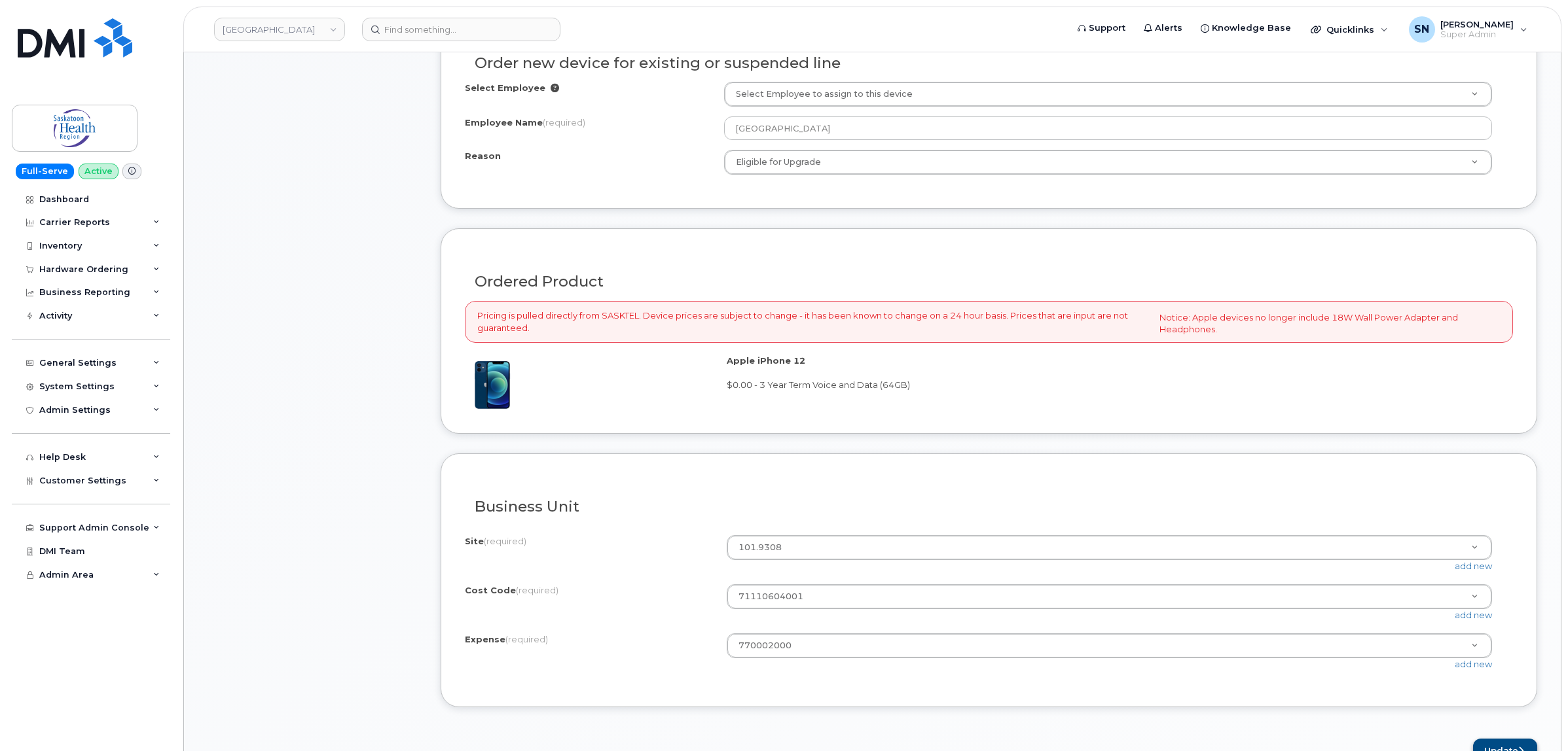
scroll to position [1146, 0]
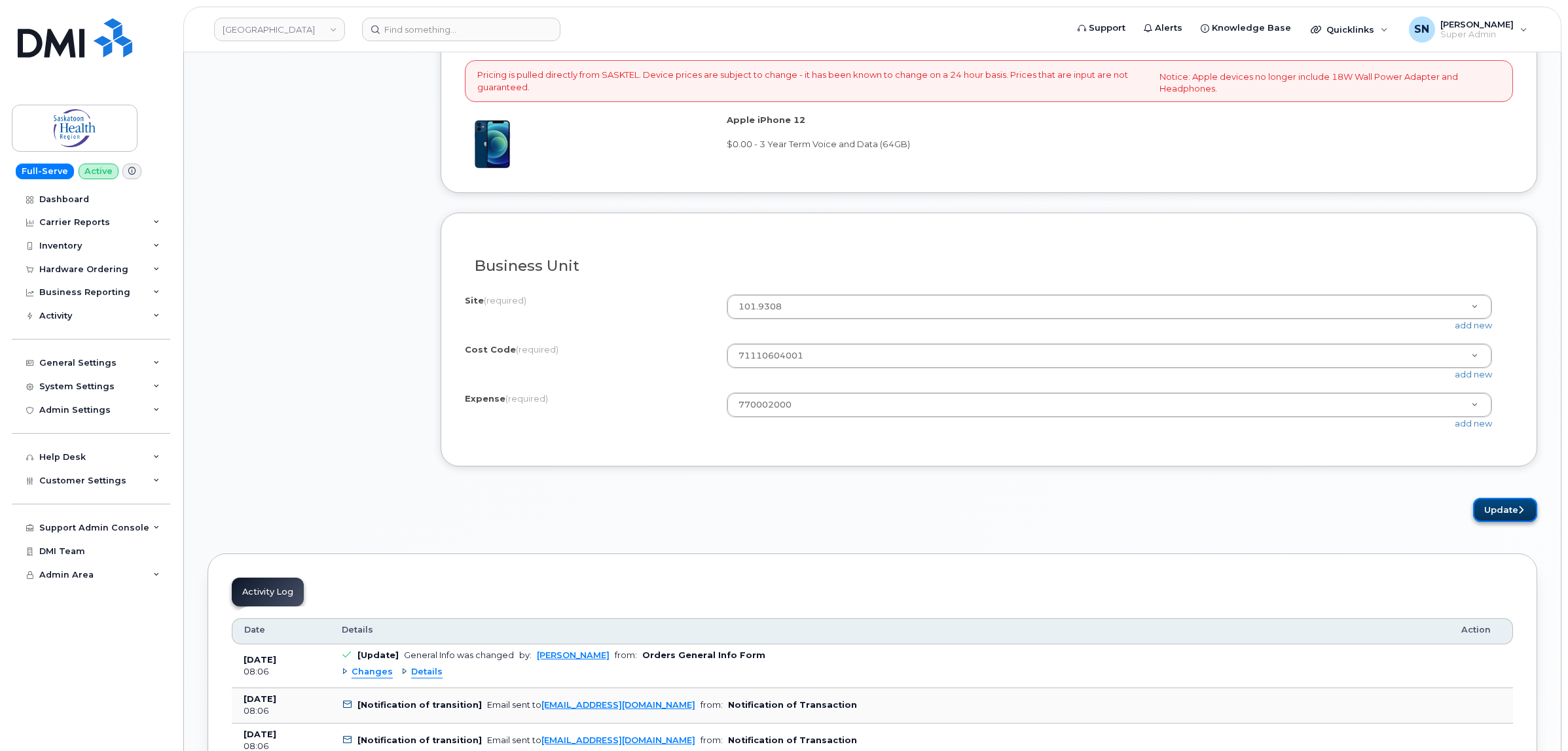
click at [1508, 521] on button "Update" at bounding box center [1505, 510] width 64 height 24
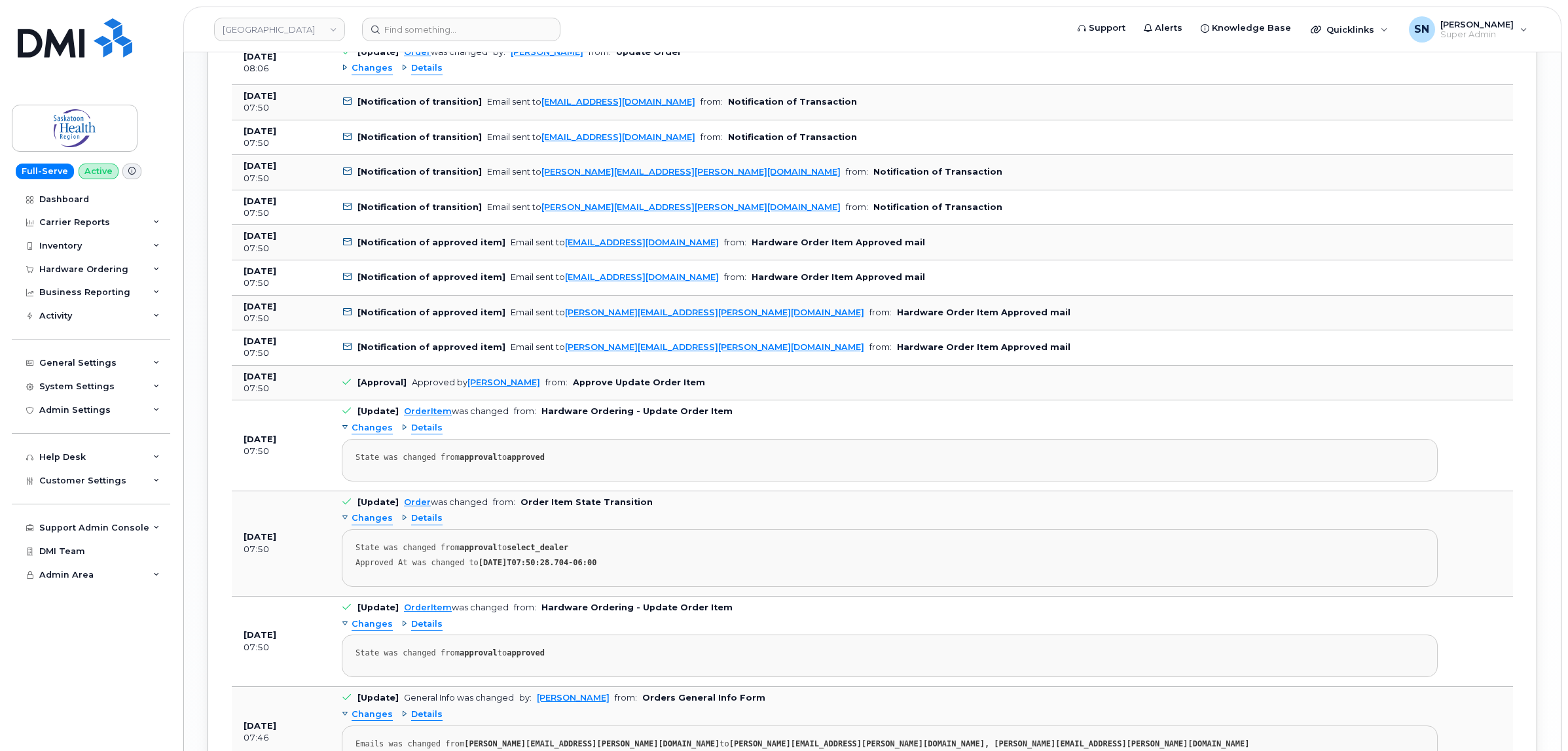
scroll to position [2209, 0]
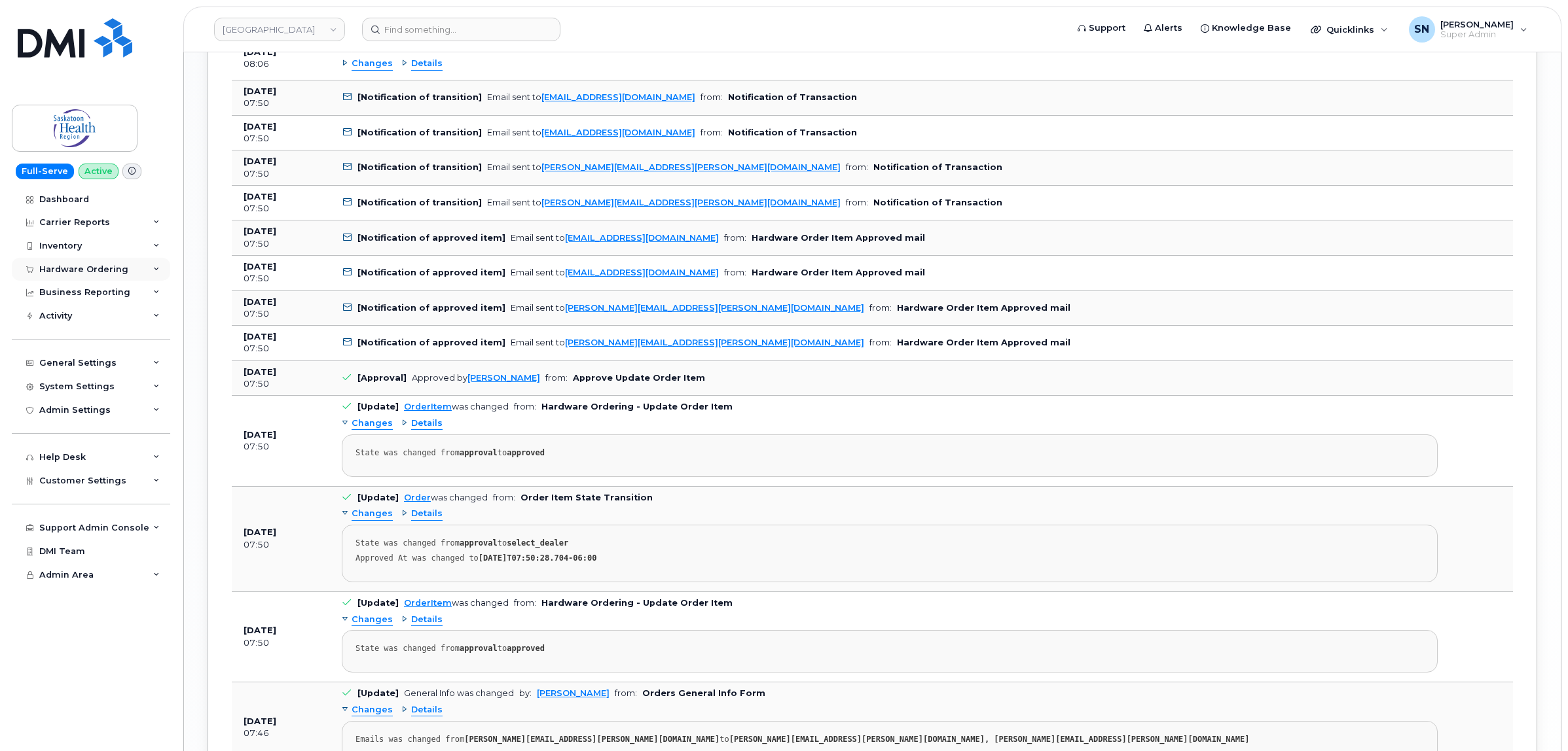
click at [112, 273] on div "Hardware Ordering" at bounding box center [84, 269] width 89 height 11
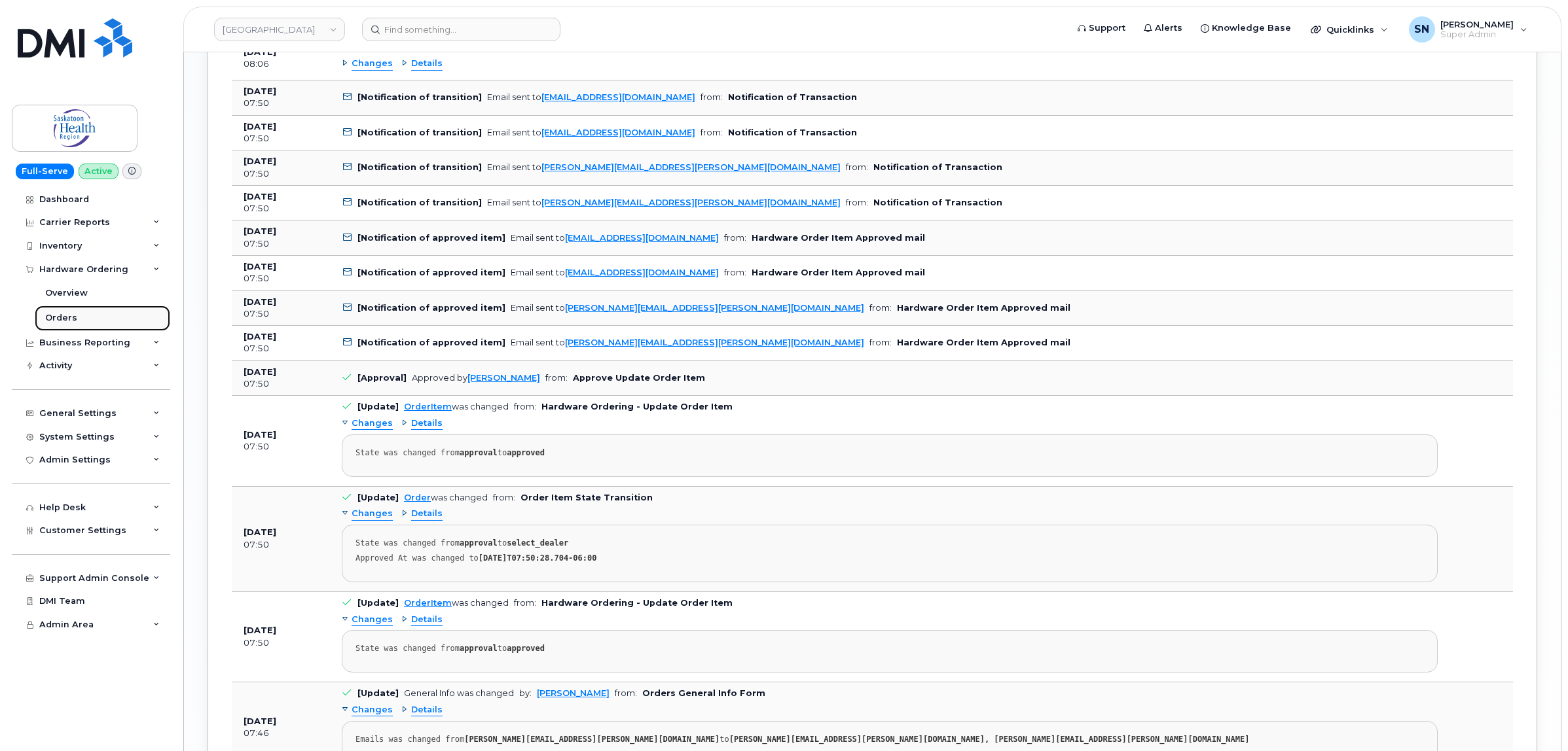
click at [73, 319] on div "Orders" at bounding box center [61, 318] width 32 height 12
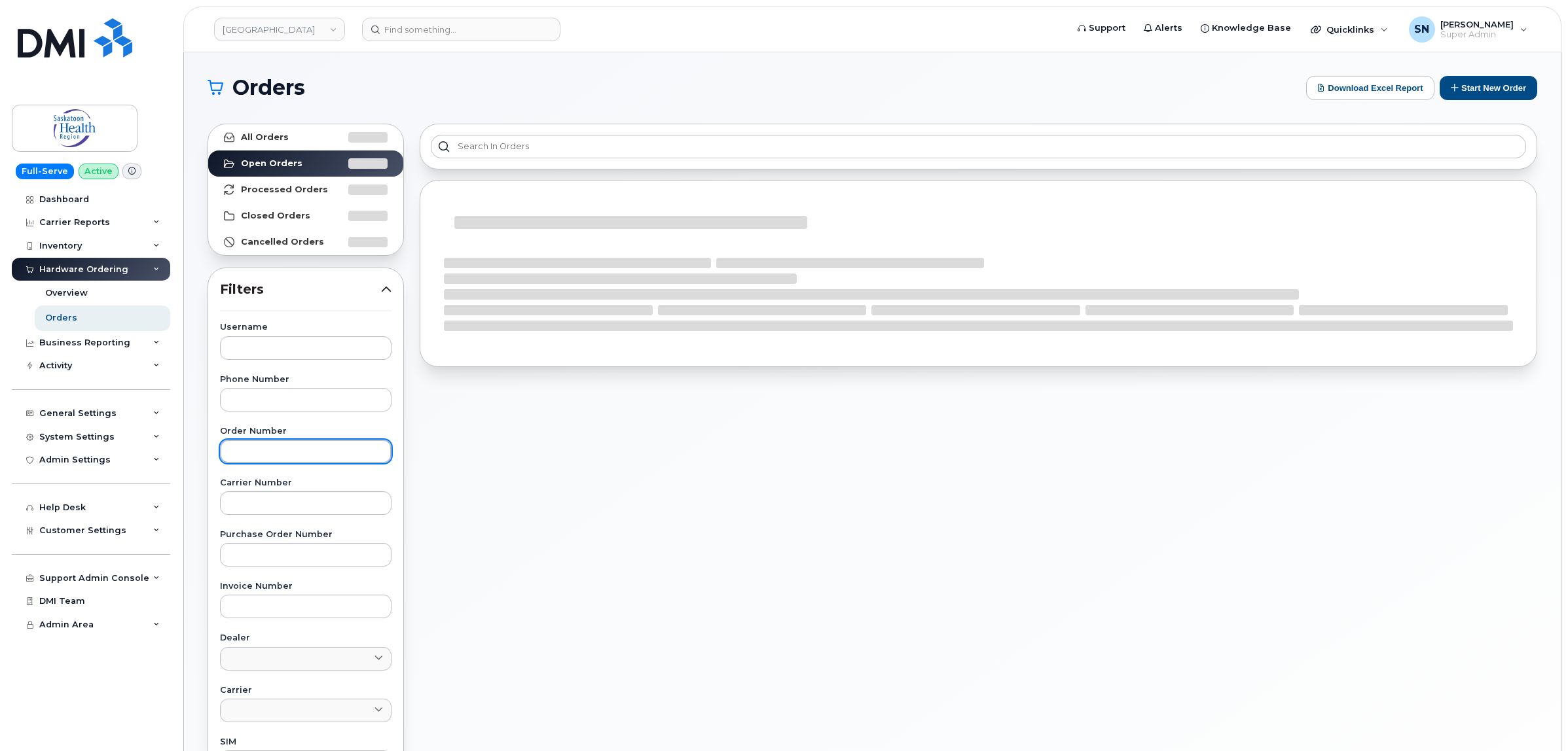
click at [280, 459] on input "text" at bounding box center [306, 451] width 172 height 24
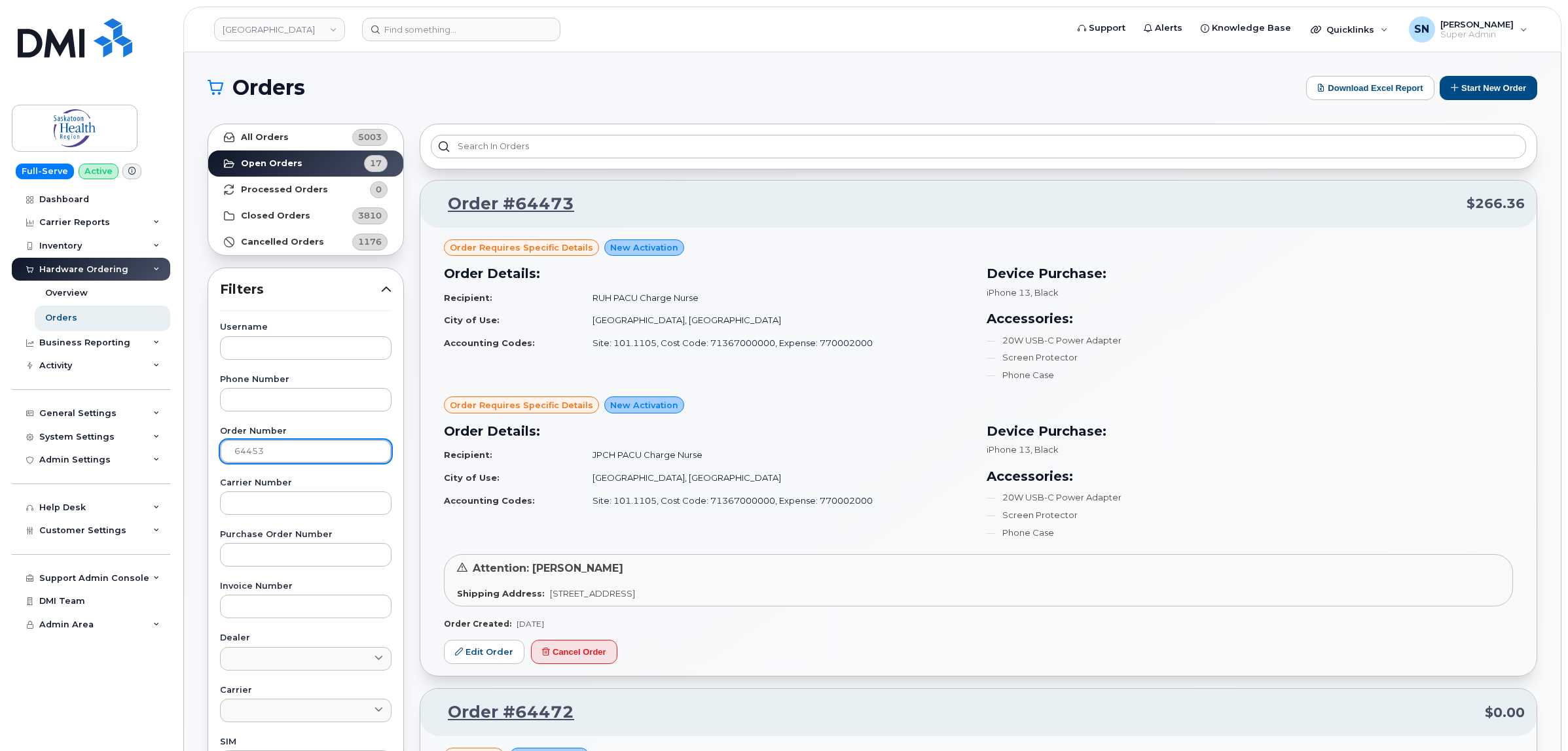
type input "64453"
click at [295, 141] on link "All Orders 5003" at bounding box center [306, 136] width 195 height 26
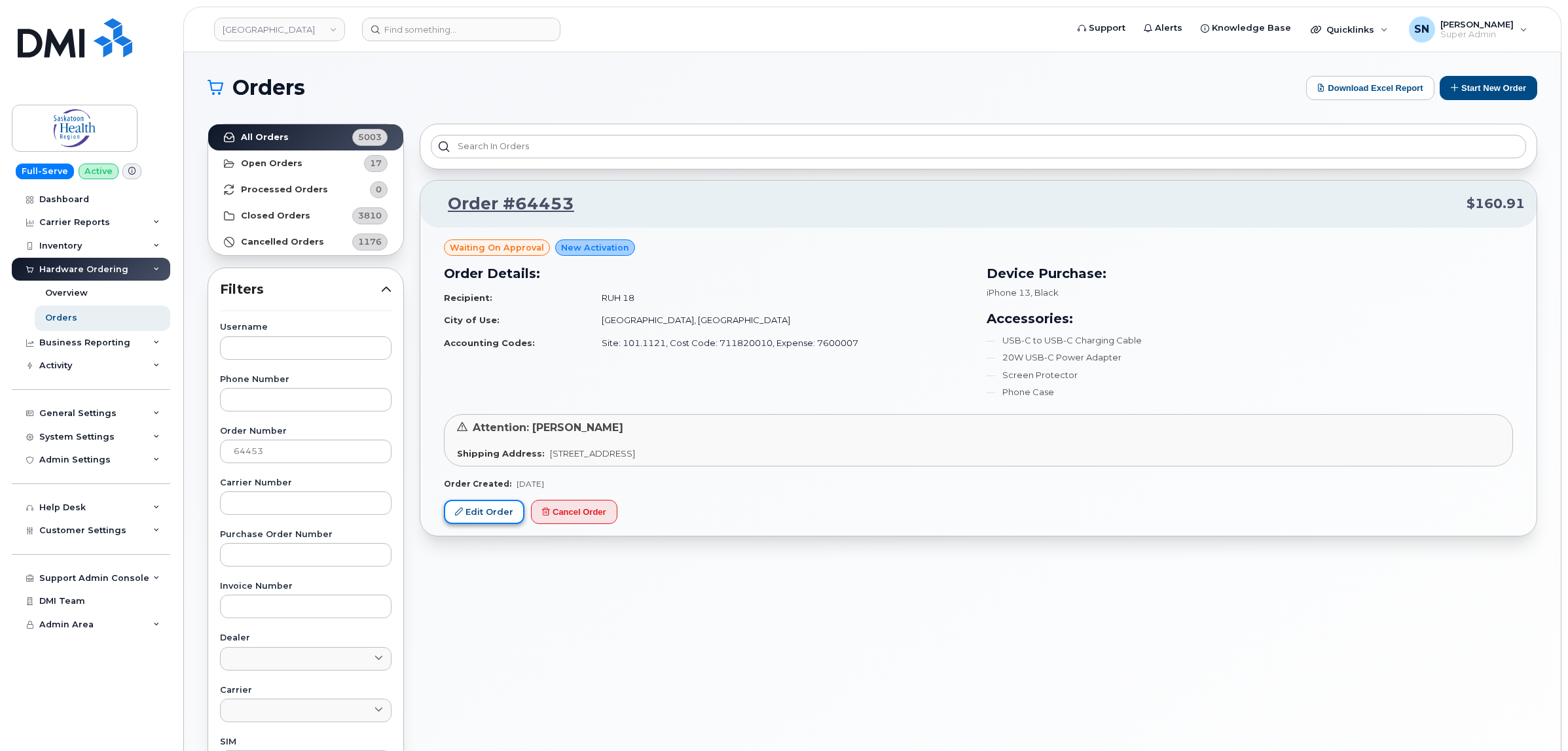
click at [502, 519] on link "Edit Order" at bounding box center [484, 512] width 81 height 24
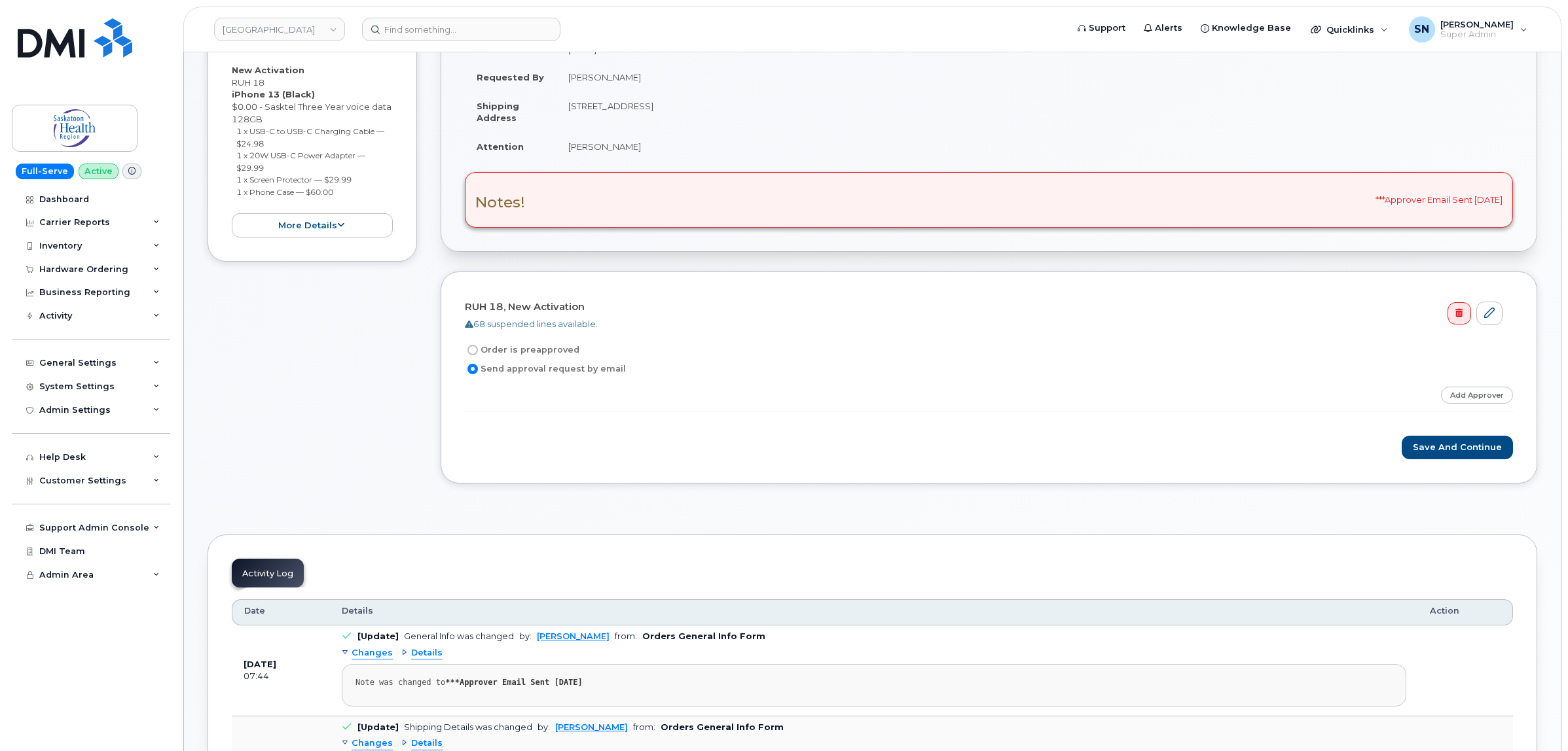
scroll to position [246, 0]
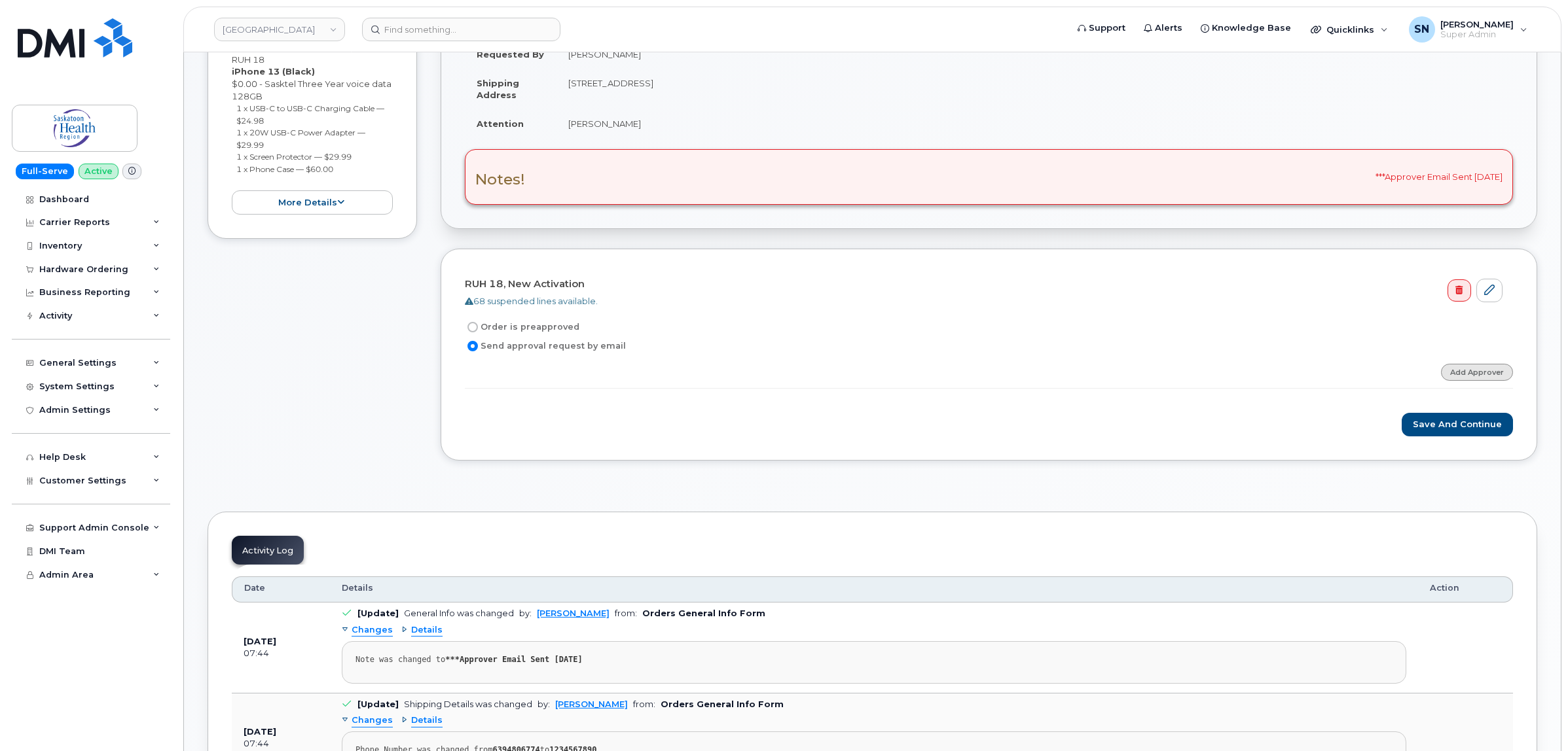
click at [1449, 372] on link "Add Approver" at bounding box center [1477, 372] width 72 height 16
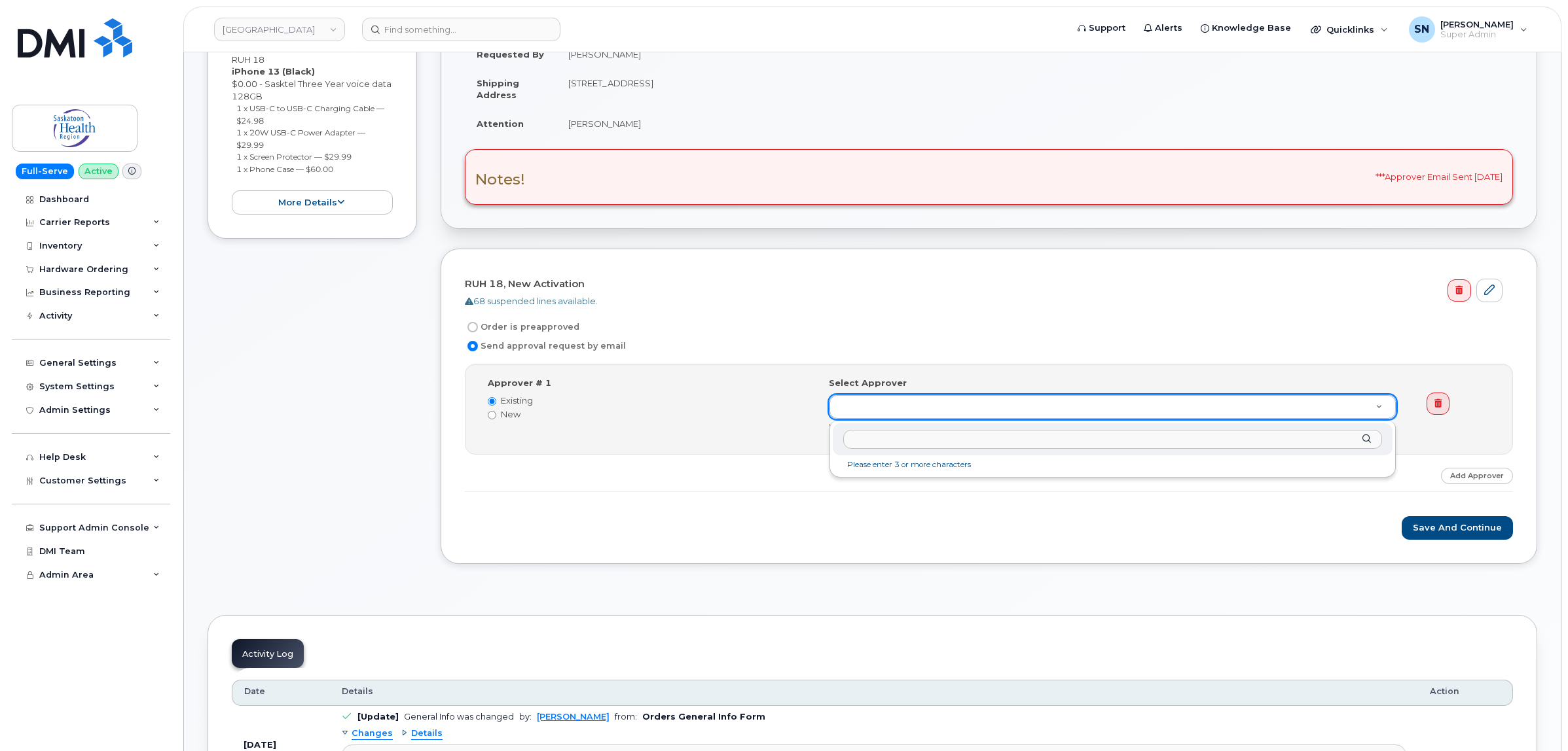
drag, startPoint x: 991, startPoint y: 406, endPoint x: 940, endPoint y: 406, distance: 51.0
paste input "[PERSON_NAME][EMAIL_ADDRESS][DOMAIN_NAME]"
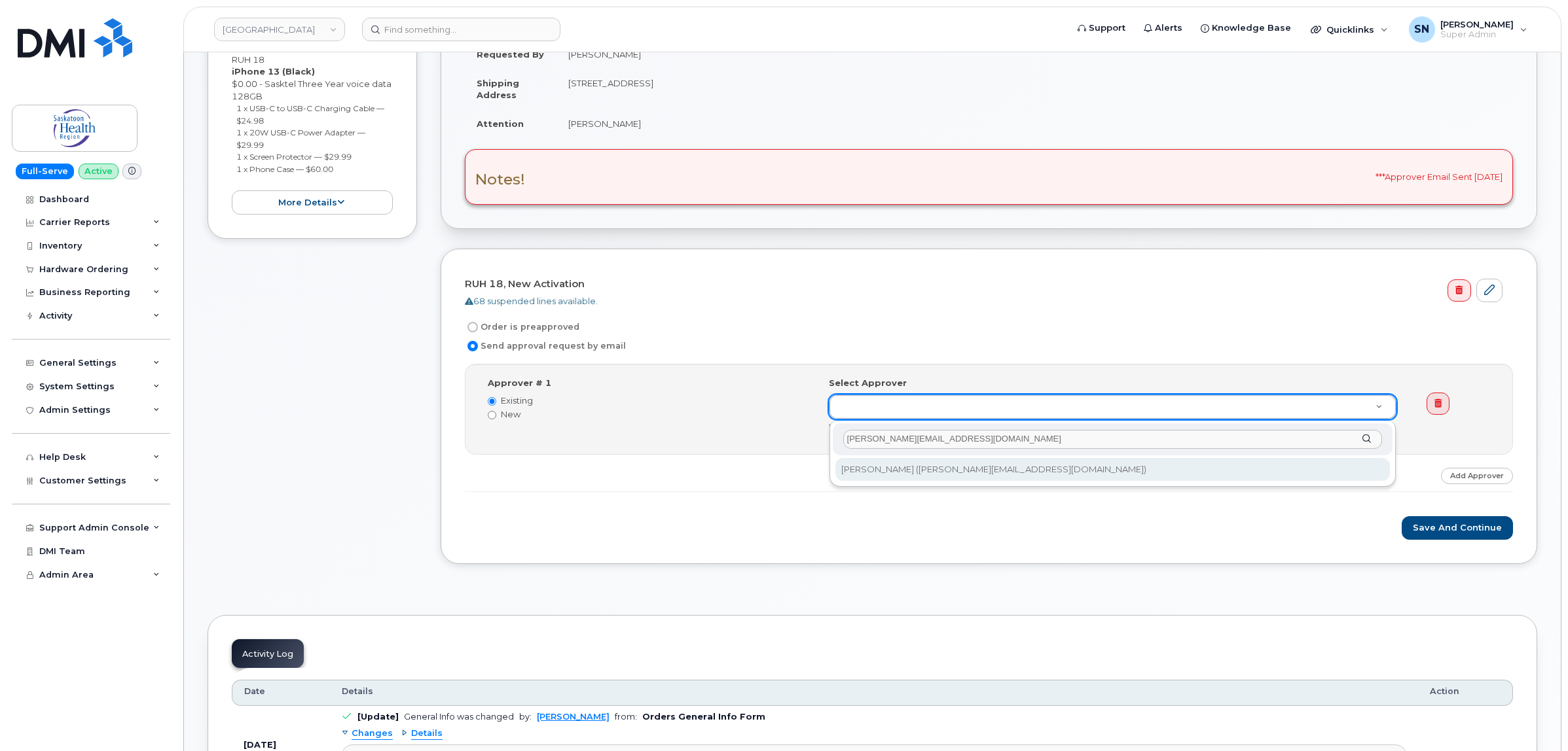
type input "[PERSON_NAME][EMAIL_ADDRESS][DOMAIN_NAME]"
type input "820565"
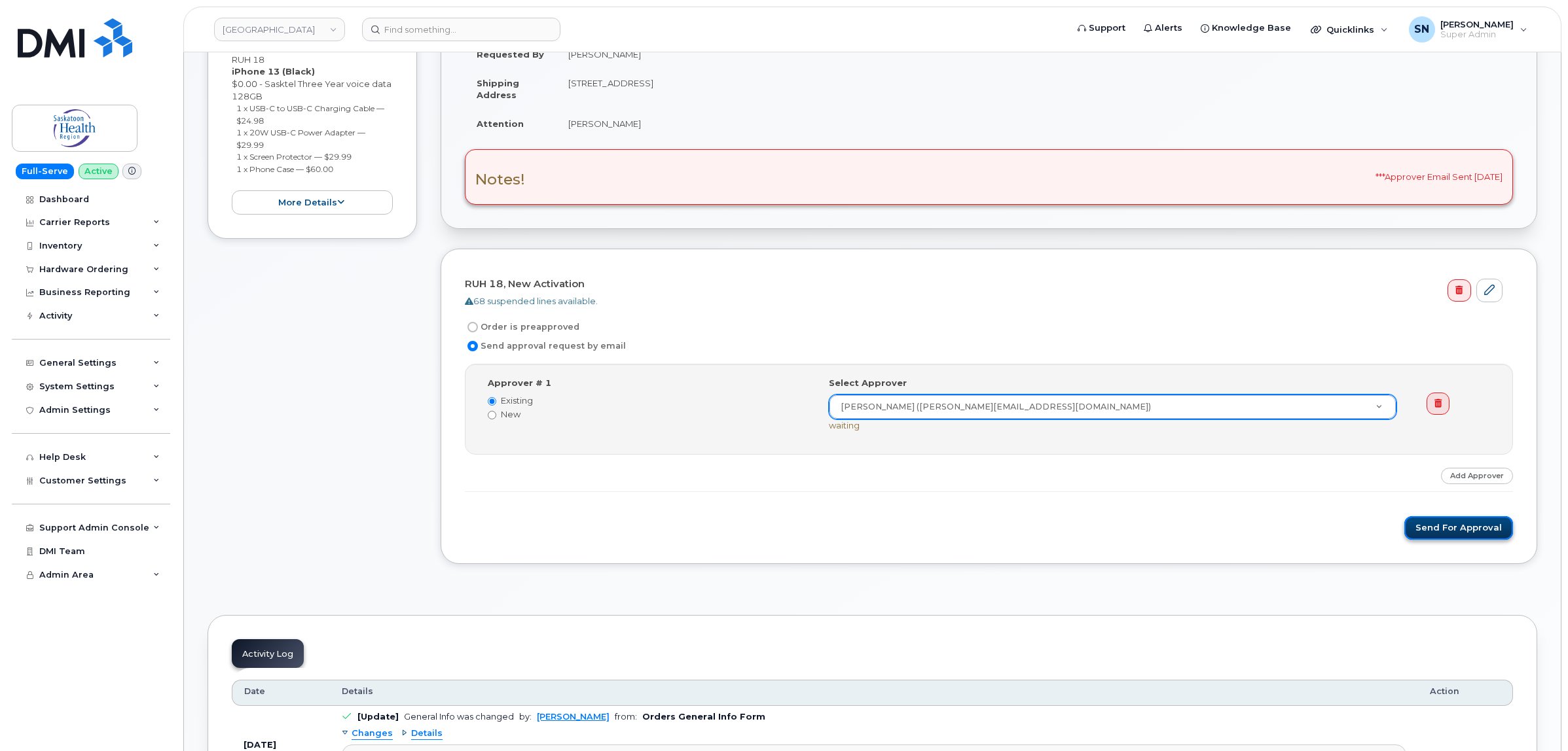
click at [1484, 535] on button "Send for Approval" at bounding box center [1458, 528] width 109 height 24
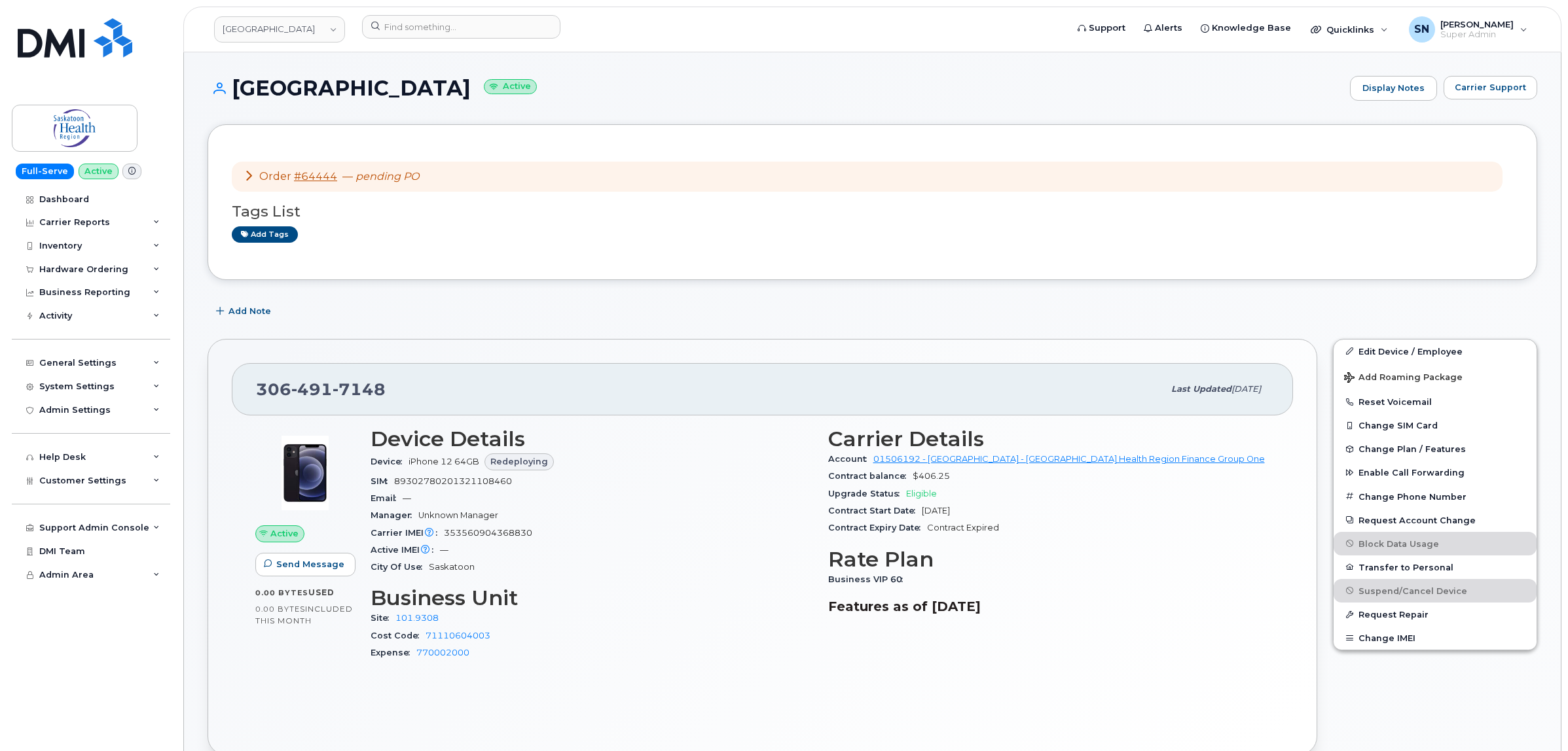
click at [560, 275] on div "Order #64444 — pending PO Tags List Add tags" at bounding box center [872, 202] width 1330 height 156
